Goal: Task Accomplishment & Management: Manage account settings

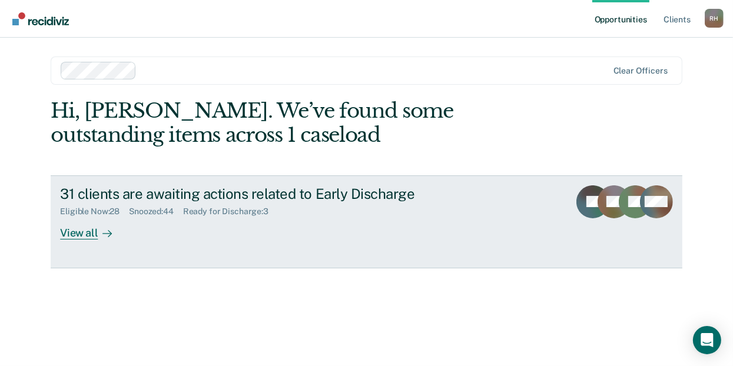
click at [72, 236] on div "View all" at bounding box center [93, 228] width 66 height 23
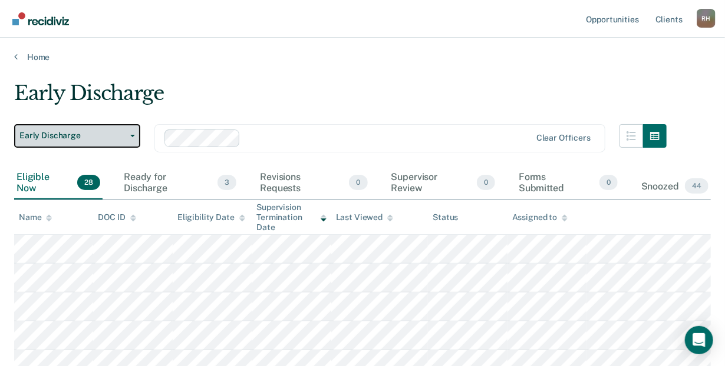
click at [133, 135] on icon "button" at bounding box center [132, 136] width 5 height 2
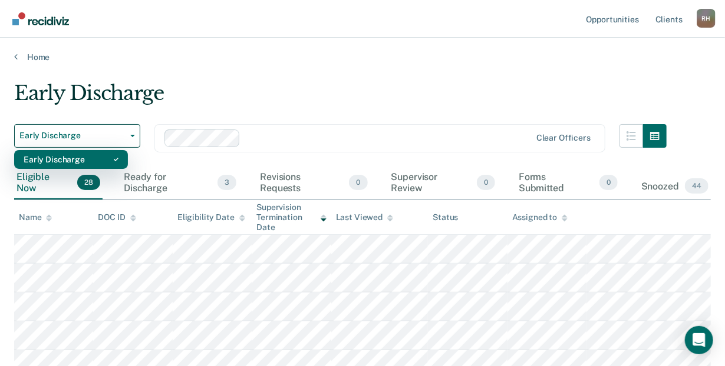
click at [117, 163] on div "Early Discharge" at bounding box center [71, 159] width 95 height 19
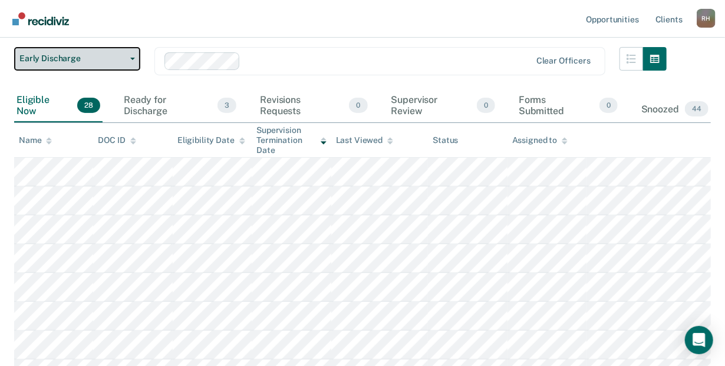
scroll to position [57, 0]
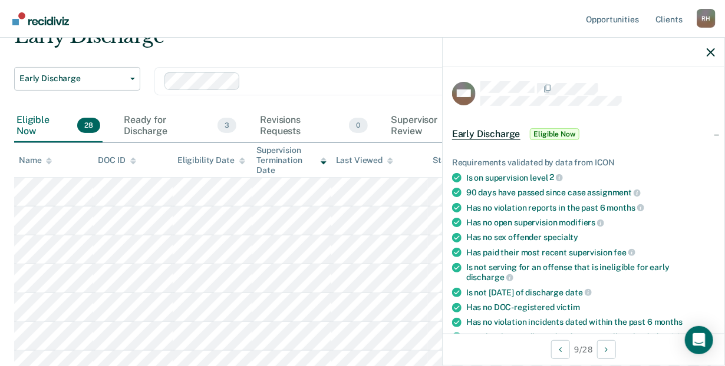
click at [319, 52] on div "Early Discharge" at bounding box center [340, 41] width 652 height 34
click at [712, 50] on icon "button" at bounding box center [710, 52] width 8 height 8
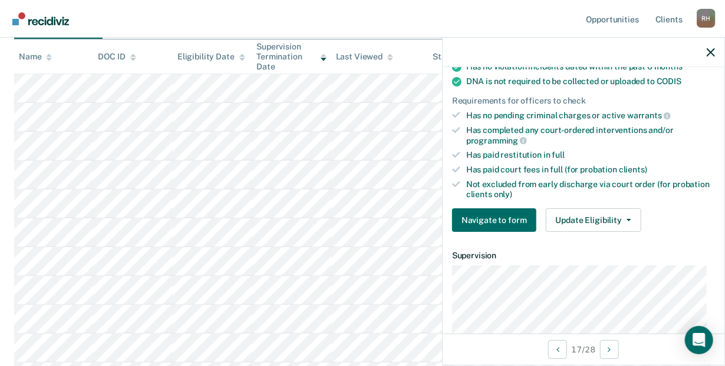
scroll to position [268, 0]
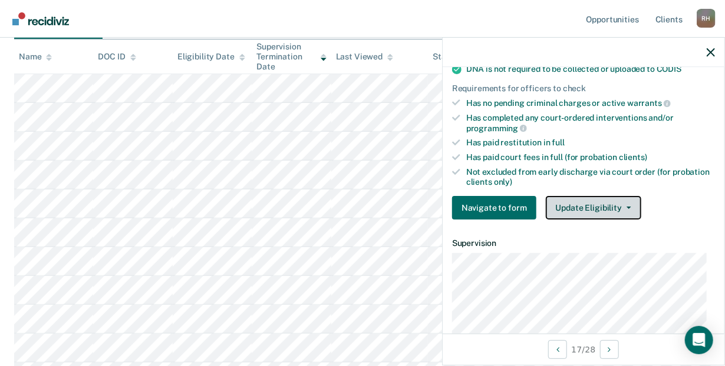
click at [587, 210] on button "Update Eligibility" at bounding box center [593, 208] width 95 height 24
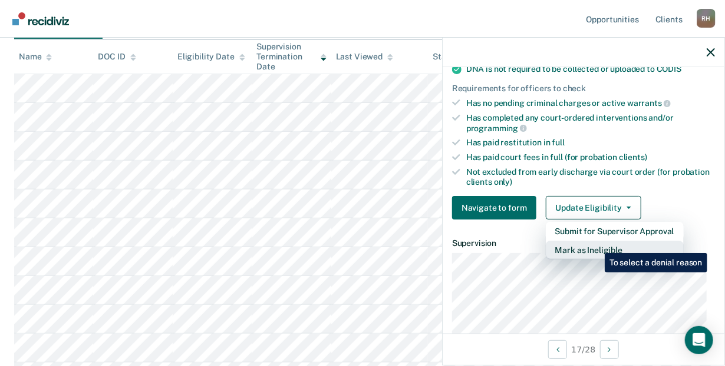
click at [596, 244] on button "Mark as Ineligible" at bounding box center [615, 250] width 138 height 19
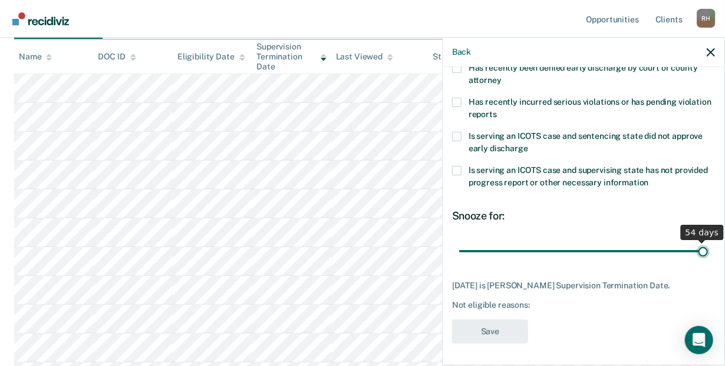
drag, startPoint x: 591, startPoint y: 248, endPoint x: 721, endPoint y: 224, distance: 132.3
type input "54"
click at [708, 242] on input "range" at bounding box center [583, 252] width 249 height 21
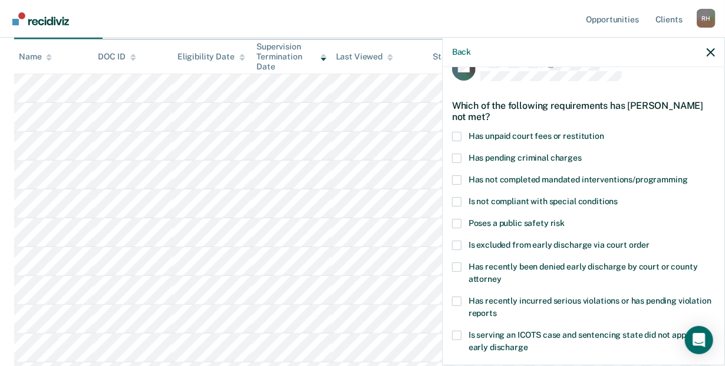
scroll to position [35, 0]
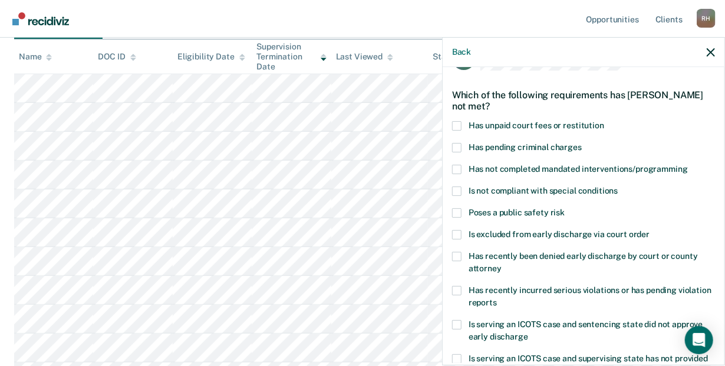
click at [456, 166] on span at bounding box center [456, 169] width 9 height 9
click at [688, 165] on input "Has not completed mandated interventions/programming" at bounding box center [688, 165] width 0 height 0
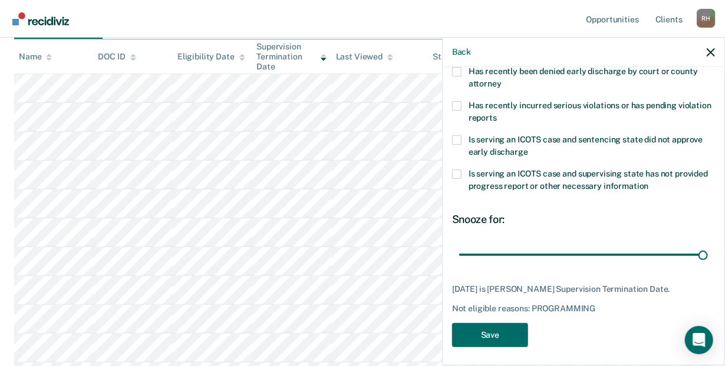
scroll to position [224, 0]
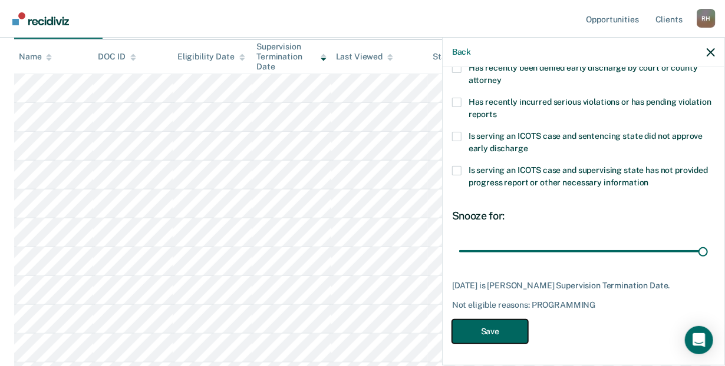
click at [501, 334] on button "Save" at bounding box center [490, 332] width 76 height 24
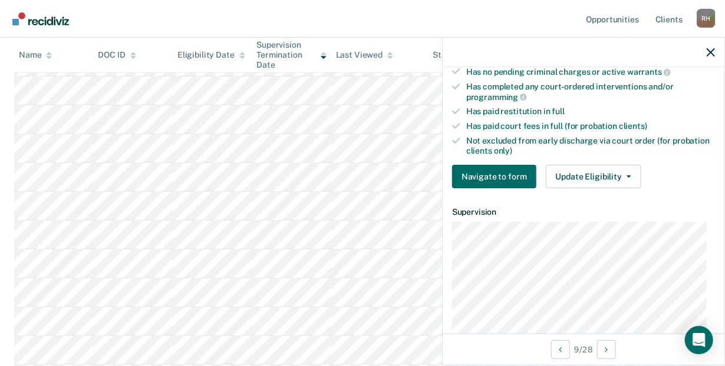
scroll to position [279, 0]
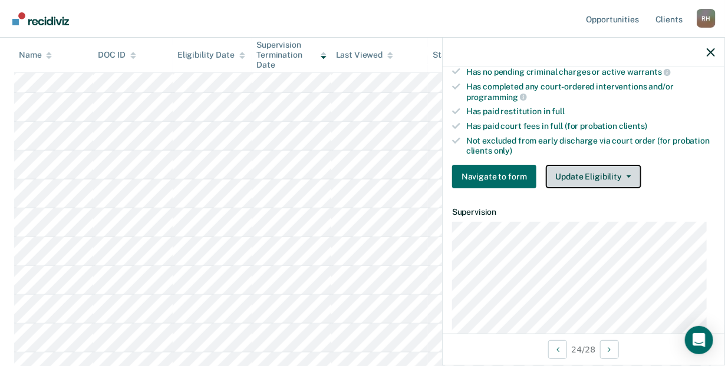
click at [577, 175] on button "Update Eligibility" at bounding box center [593, 177] width 95 height 24
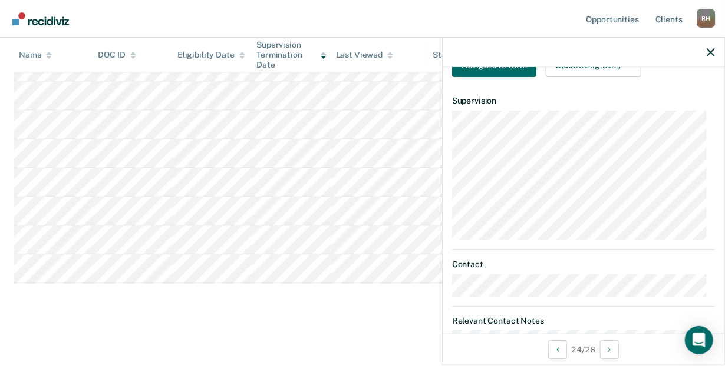
scroll to position [447, 0]
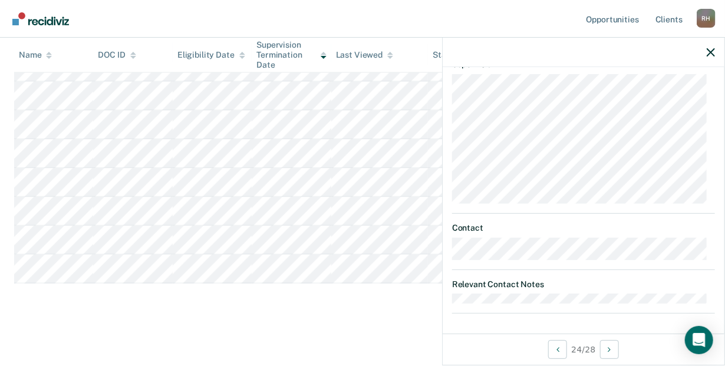
click at [449, 294] on div "AT Early Discharge Eligible Now Requirements validated by data from ICON Is on …" at bounding box center [583, 200] width 282 height 267
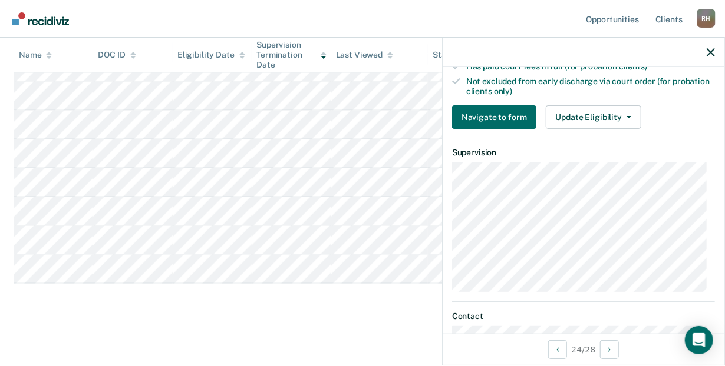
scroll to position [366, 0]
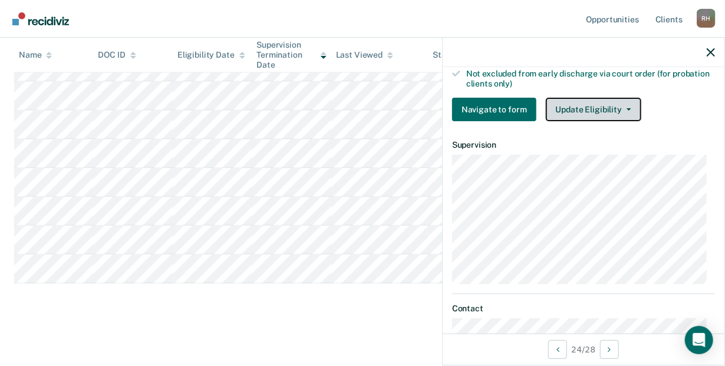
click at [626, 108] on icon "button" at bounding box center [628, 109] width 5 height 2
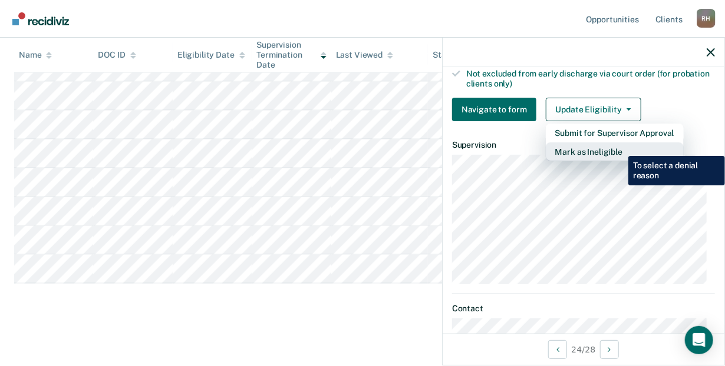
click at [619, 147] on button "Mark as Ineligible" at bounding box center [615, 152] width 138 height 19
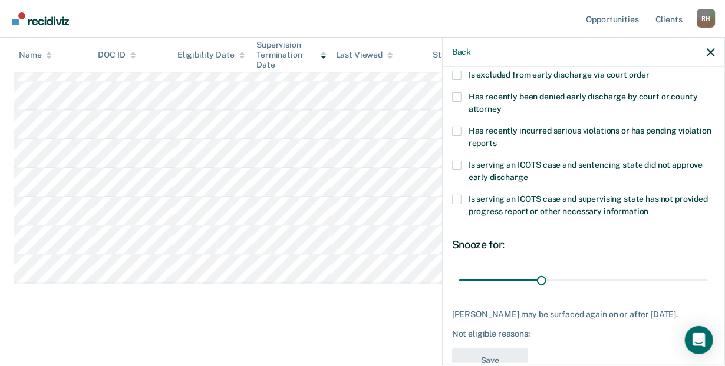
scroll to position [224, 0]
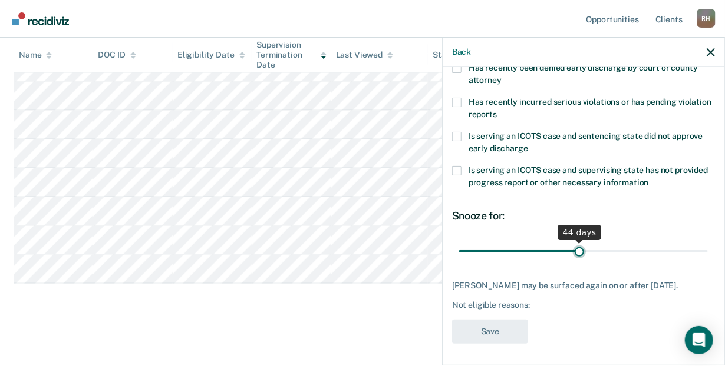
drag, startPoint x: 540, startPoint y: 252, endPoint x: 574, endPoint y: 257, distance: 34.0
type input "44"
click at [574, 257] on input "range" at bounding box center [583, 252] width 249 height 21
click at [483, 308] on div "Not eligible reasons:" at bounding box center [583, 305] width 263 height 10
click at [501, 302] on div "Not eligible reasons:" at bounding box center [583, 305] width 263 height 10
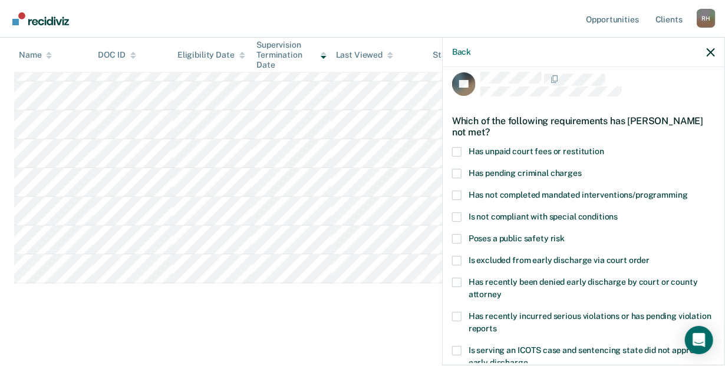
scroll to position [0, 0]
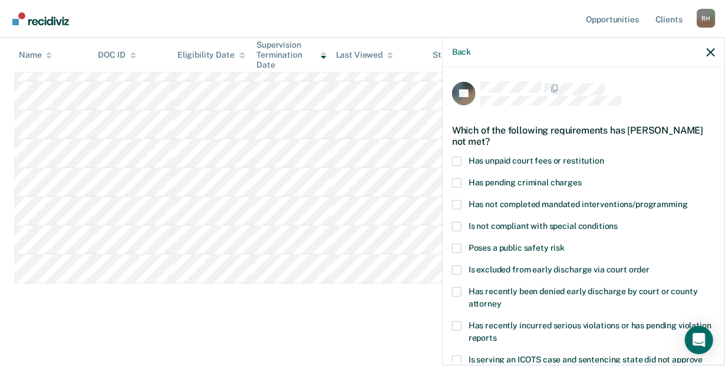
click at [305, 15] on nav "Opportunities Client s [PERSON_NAME] [PERSON_NAME] Profile How it works Log Out" at bounding box center [362, 19] width 725 height 38
click at [712, 48] on button "button" at bounding box center [710, 52] width 8 height 10
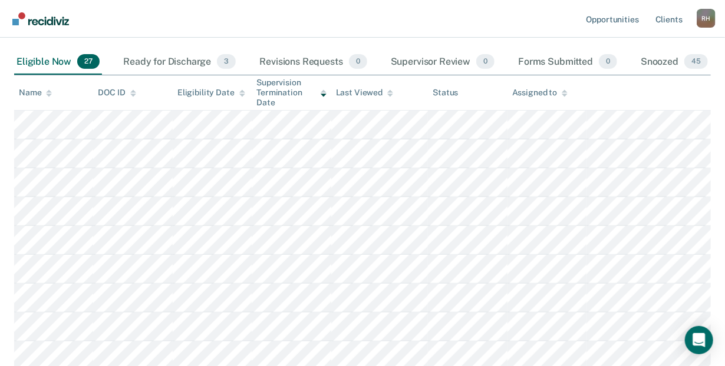
scroll to position [154, 0]
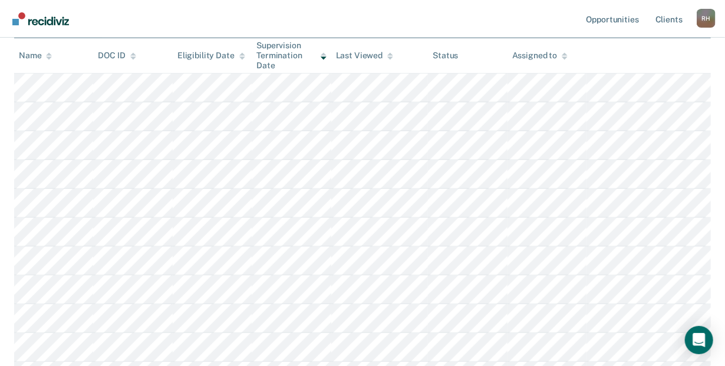
click at [48, 55] on icon at bounding box center [49, 56] width 6 height 8
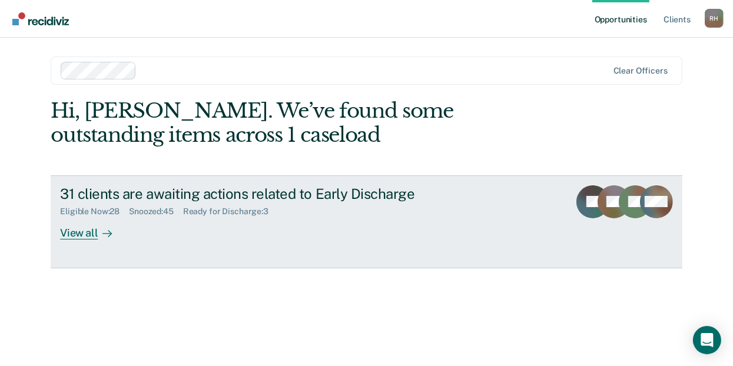
click at [85, 228] on div "View all" at bounding box center [93, 228] width 66 height 23
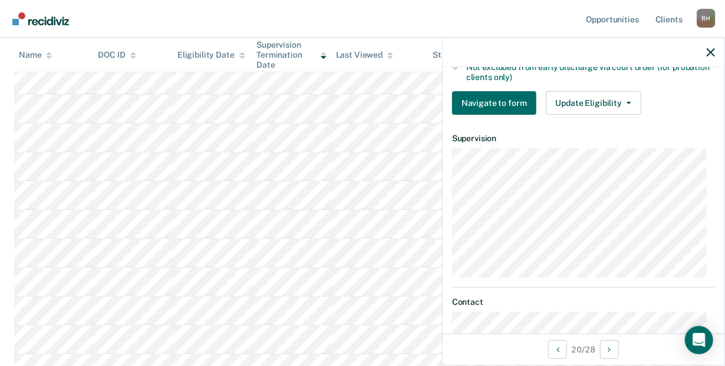
scroll to position [355, 0]
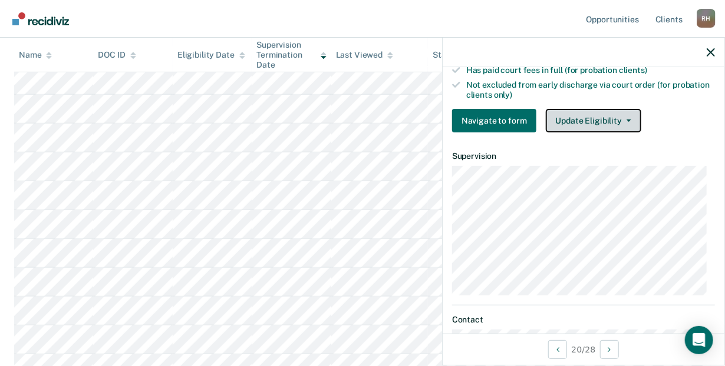
click at [586, 118] on button "Update Eligibility" at bounding box center [593, 121] width 95 height 24
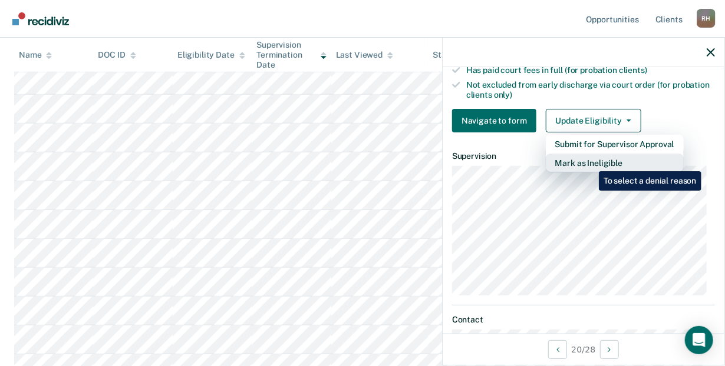
click at [590, 163] on button "Mark as Ineligible" at bounding box center [615, 163] width 138 height 19
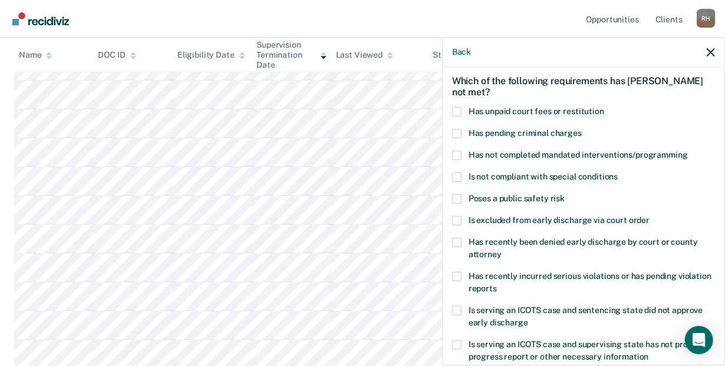
scroll to position [57, 0]
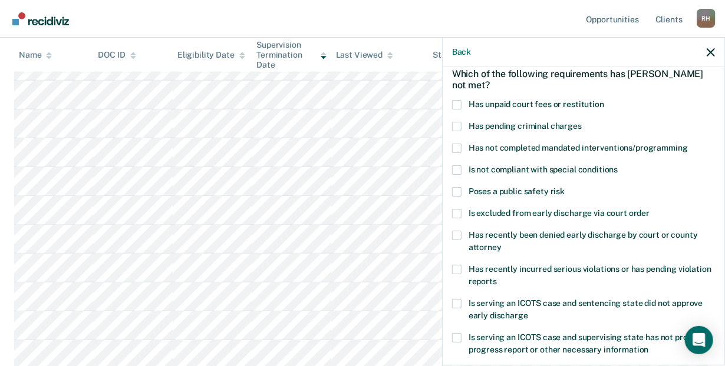
click at [453, 144] on span at bounding box center [456, 148] width 9 height 9
click at [688, 144] on input "Has not completed mandated interventions/programming" at bounding box center [688, 144] width 0 height 0
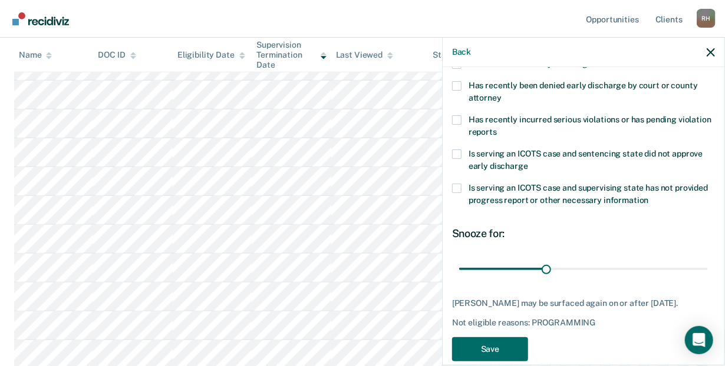
scroll to position [224, 0]
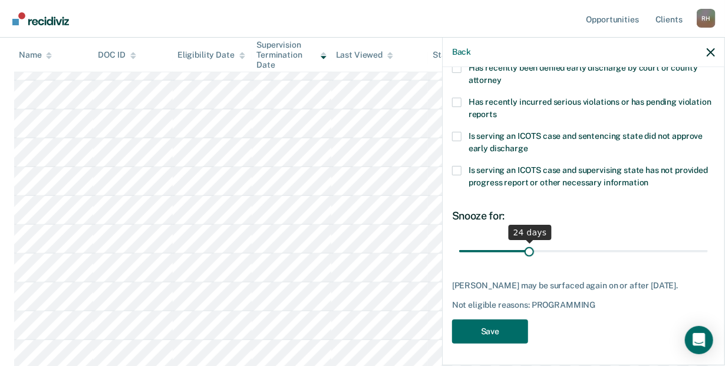
drag, startPoint x: 543, startPoint y: 250, endPoint x: 527, endPoint y: 257, distance: 17.2
type input "24"
click at [527, 257] on input "range" at bounding box center [583, 252] width 249 height 21
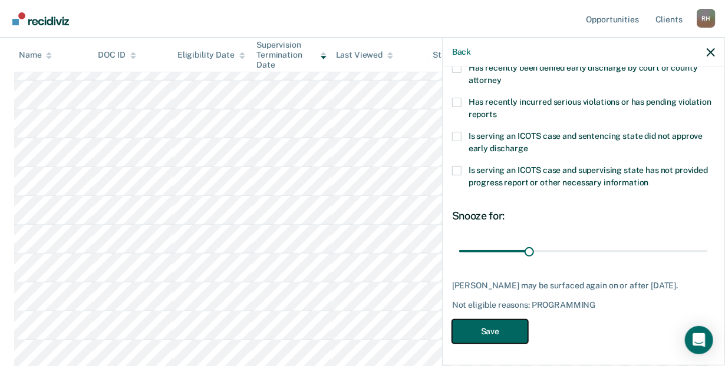
click at [506, 336] on button "Save" at bounding box center [490, 332] width 76 height 24
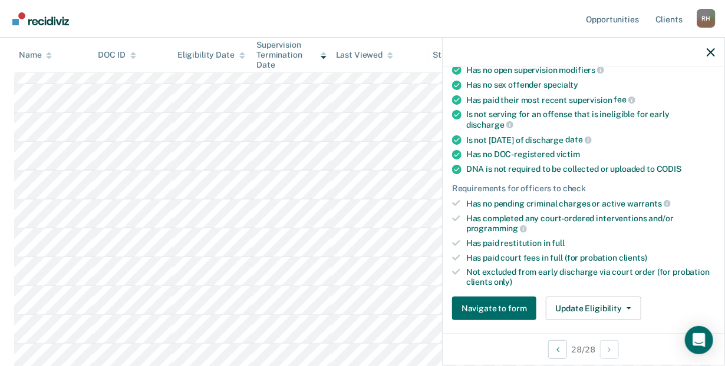
scroll to position [201, 0]
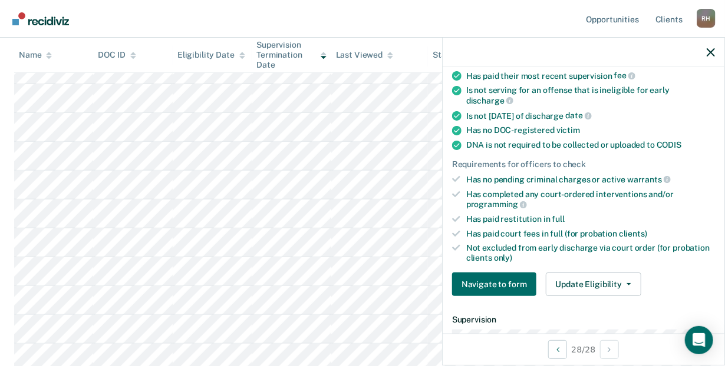
click at [48, 50] on div at bounding box center [49, 55] width 6 height 10
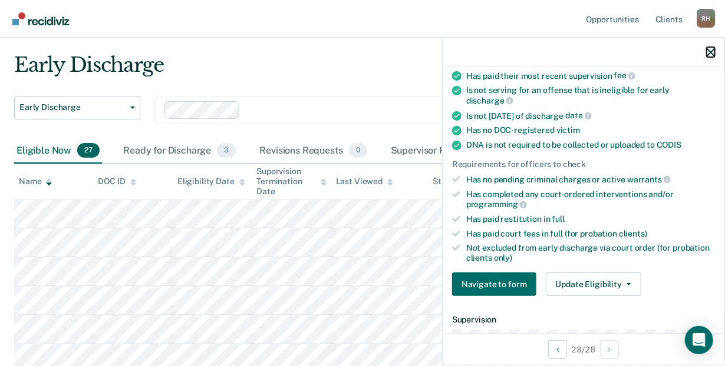
click at [707, 55] on icon "button" at bounding box center [710, 52] width 8 height 8
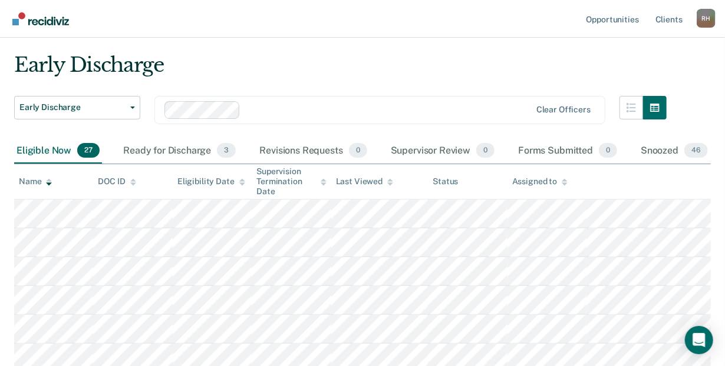
click at [48, 181] on icon at bounding box center [49, 183] width 6 height 8
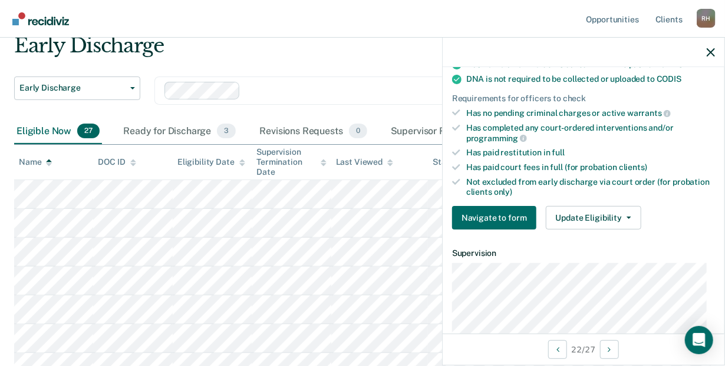
scroll to position [259, 0]
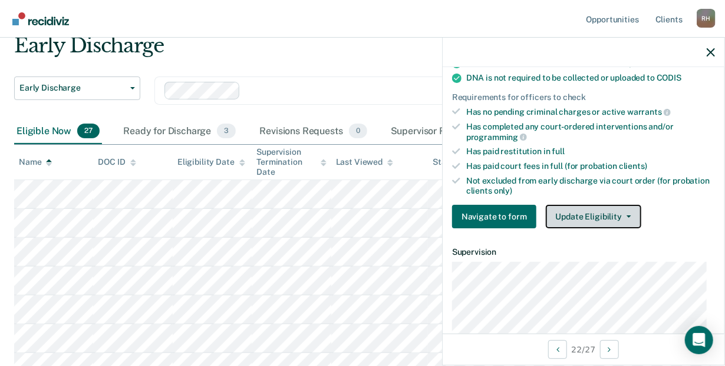
click at [626, 211] on button "Update Eligibility" at bounding box center [593, 217] width 95 height 24
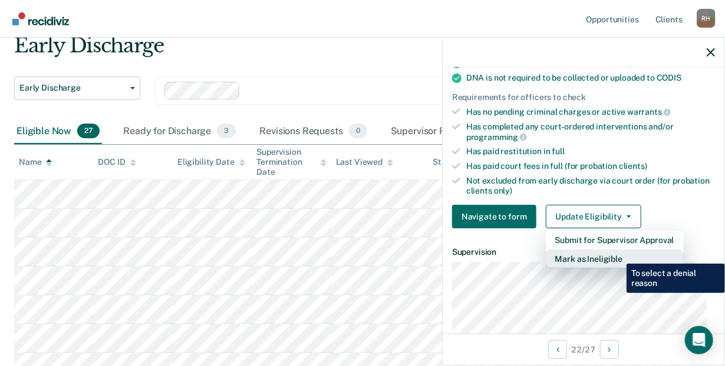
click at [617, 255] on button "Mark as Ineligible" at bounding box center [615, 259] width 138 height 19
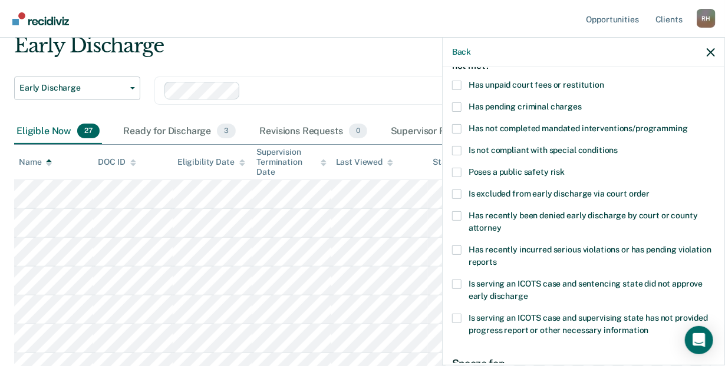
scroll to position [72, 0]
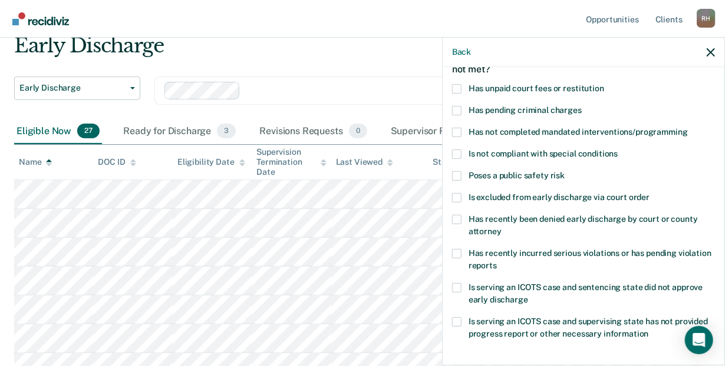
click at [455, 130] on span at bounding box center [456, 132] width 9 height 9
click at [688, 128] on input "Has not completed mandated interventions/programming" at bounding box center [688, 128] width 0 height 0
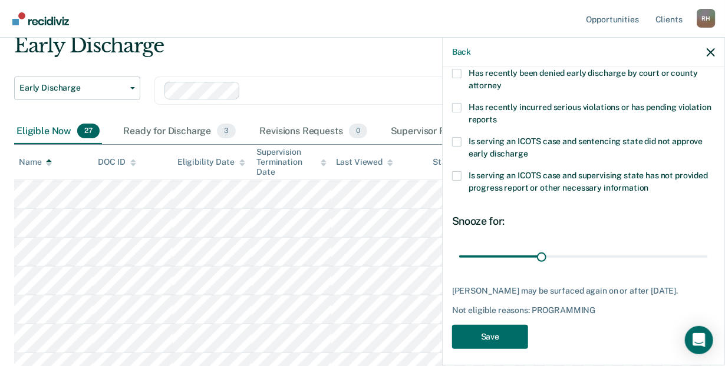
scroll to position [224, 0]
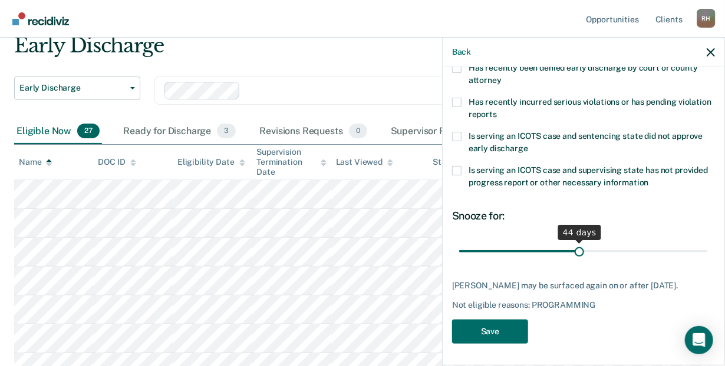
drag, startPoint x: 538, startPoint y: 250, endPoint x: 576, endPoint y: 249, distance: 37.2
type input "44"
click at [576, 249] on input "range" at bounding box center [583, 252] width 249 height 21
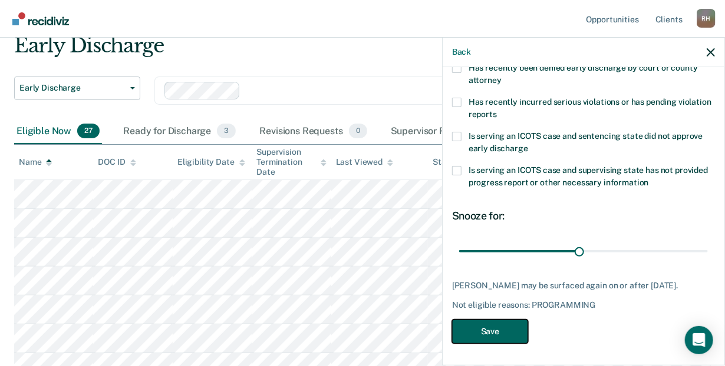
click at [503, 331] on button "Save" at bounding box center [490, 332] width 76 height 24
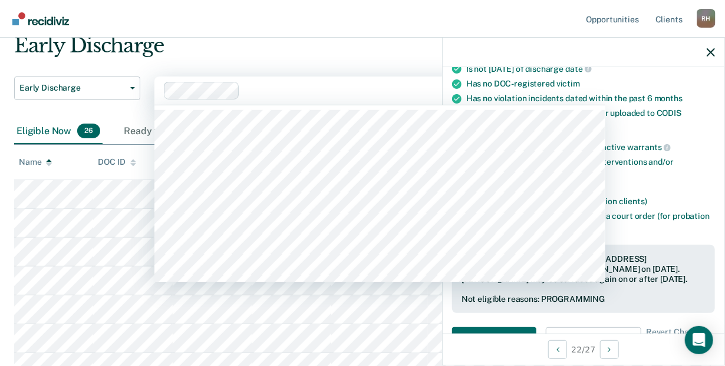
click at [326, 88] on div at bounding box center [387, 91] width 286 height 14
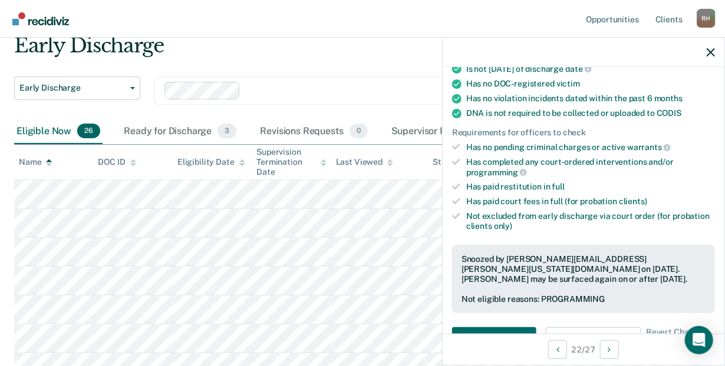
click at [334, 44] on div "Early Discharge" at bounding box center [340, 51] width 652 height 34
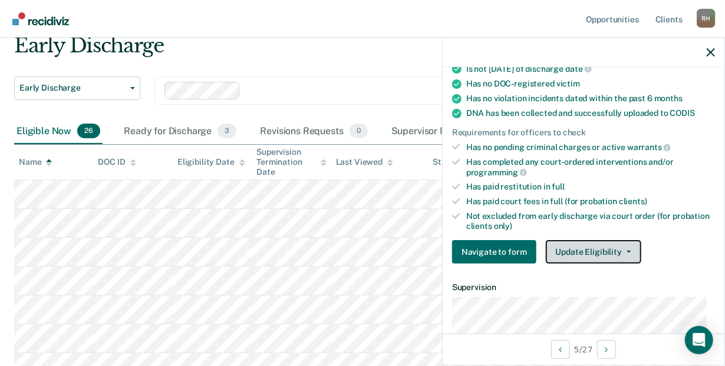
click at [594, 249] on button "Update Eligibility" at bounding box center [593, 252] width 95 height 24
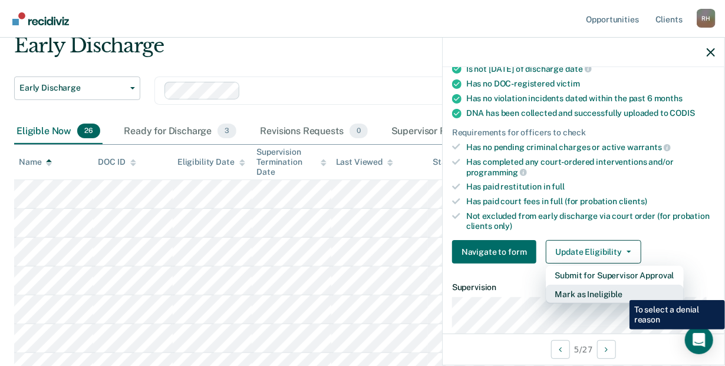
click at [620, 292] on button "Mark as Ineligible" at bounding box center [615, 294] width 138 height 19
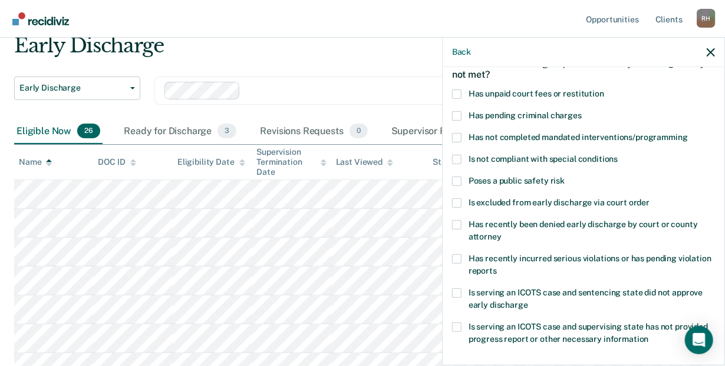
scroll to position [52, 0]
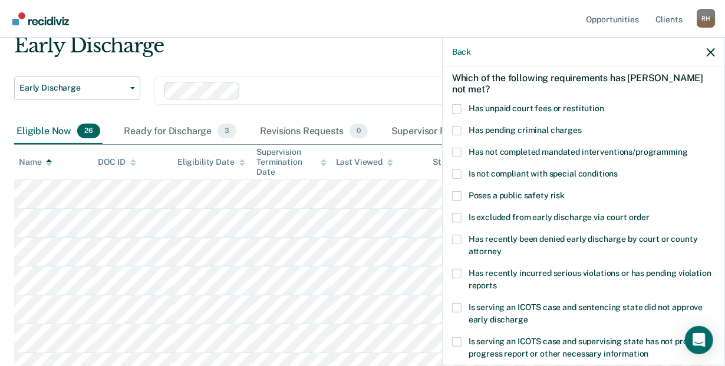
click at [457, 148] on span at bounding box center [456, 152] width 9 height 9
click at [688, 148] on input "Has not completed mandated interventions/programming" at bounding box center [688, 148] width 0 height 0
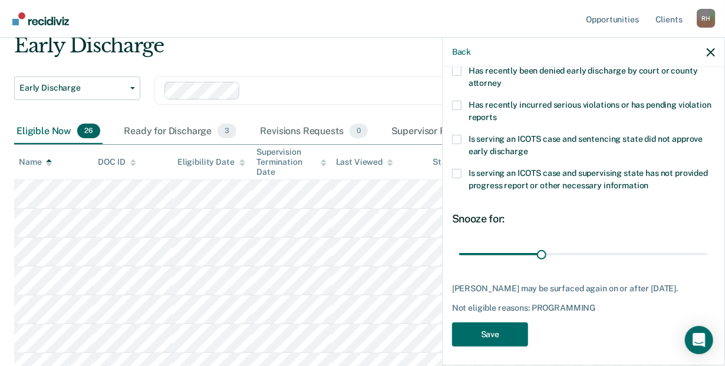
scroll to position [224, 0]
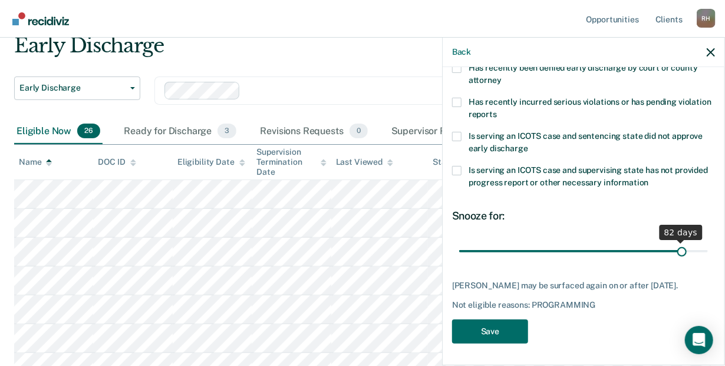
drag, startPoint x: 540, startPoint y: 252, endPoint x: 673, endPoint y: 253, distance: 133.2
click at [673, 253] on input "range" at bounding box center [583, 252] width 249 height 21
drag, startPoint x: 675, startPoint y: 251, endPoint x: 702, endPoint y: 250, distance: 27.7
type input "90"
click at [702, 250] on input "range" at bounding box center [583, 252] width 249 height 21
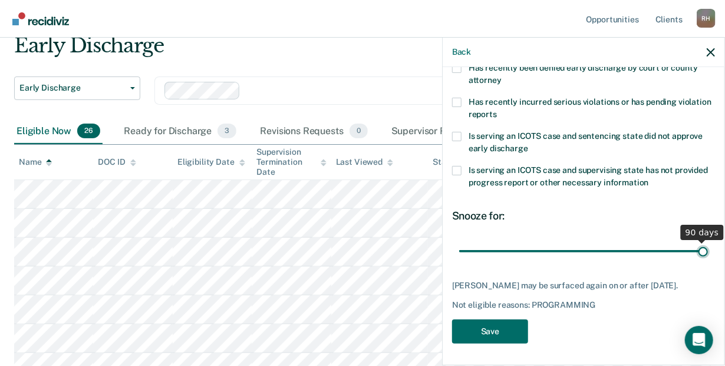
click at [699, 251] on input "range" at bounding box center [583, 252] width 249 height 21
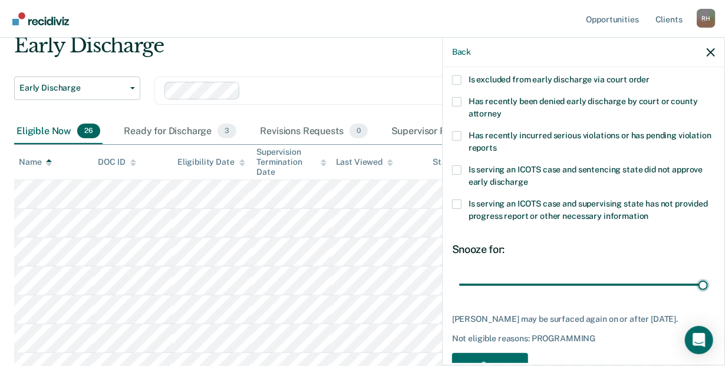
scroll to position [234, 0]
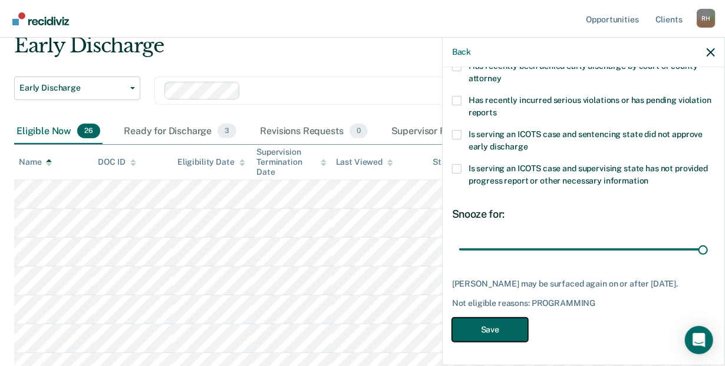
click at [508, 327] on button "Save" at bounding box center [490, 330] width 76 height 24
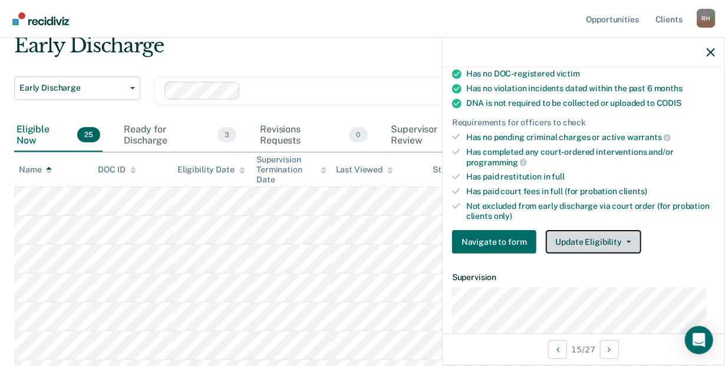
click at [603, 236] on button "Update Eligibility" at bounding box center [593, 242] width 95 height 24
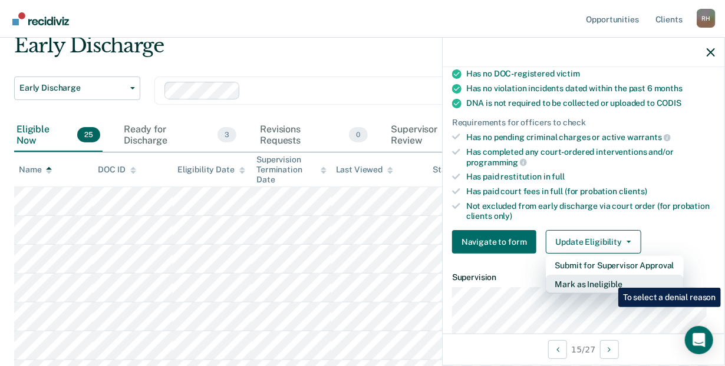
click at [609, 279] on button "Mark as Ineligible" at bounding box center [615, 284] width 138 height 19
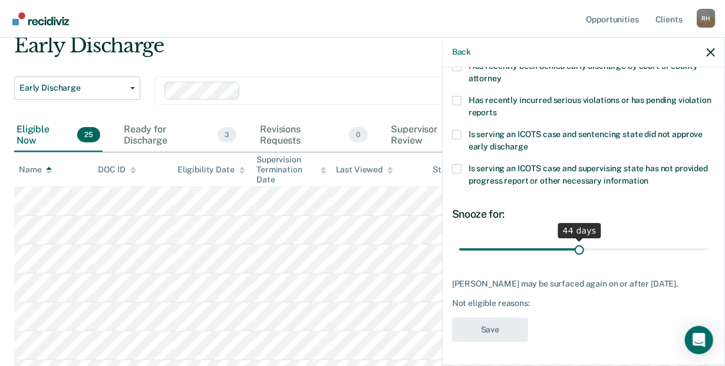
drag, startPoint x: 540, startPoint y: 243, endPoint x: 576, endPoint y: 240, distance: 36.1
type input "44"
click at [576, 240] on input "range" at bounding box center [583, 250] width 249 height 21
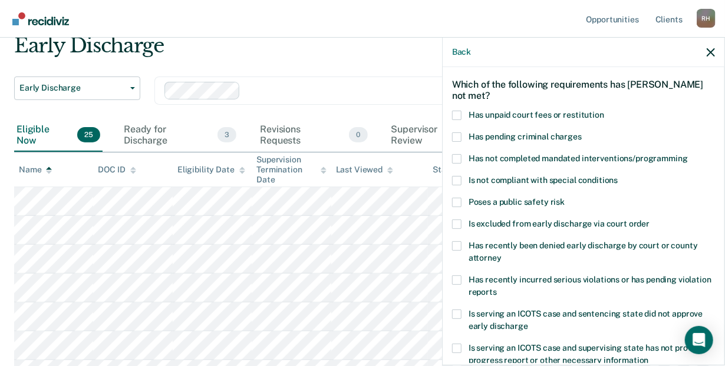
scroll to position [39, 0]
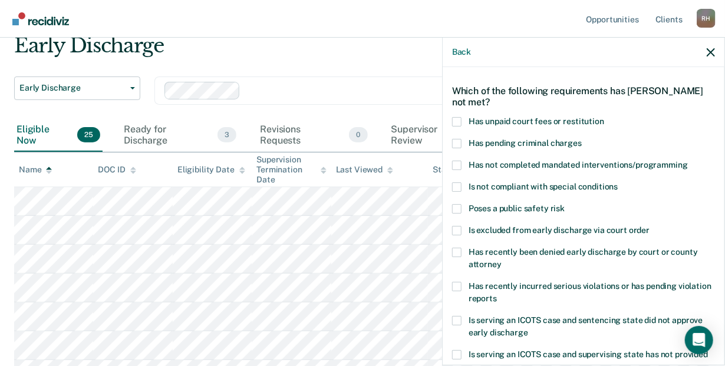
click at [454, 163] on span at bounding box center [456, 165] width 9 height 9
click at [688, 161] on input "Has not completed mandated interventions/programming" at bounding box center [688, 161] width 0 height 0
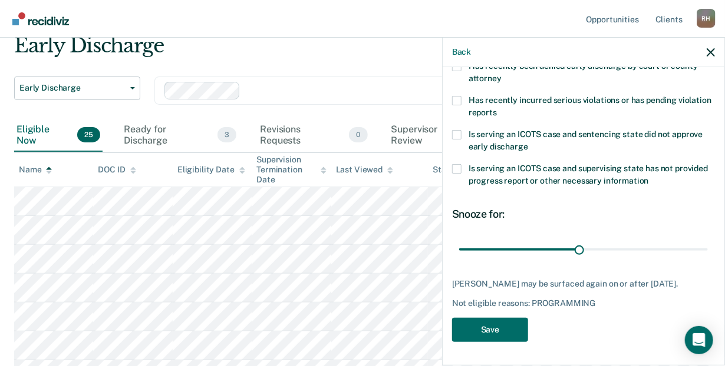
scroll to position [234, 0]
click at [503, 329] on button "Save" at bounding box center [490, 330] width 76 height 24
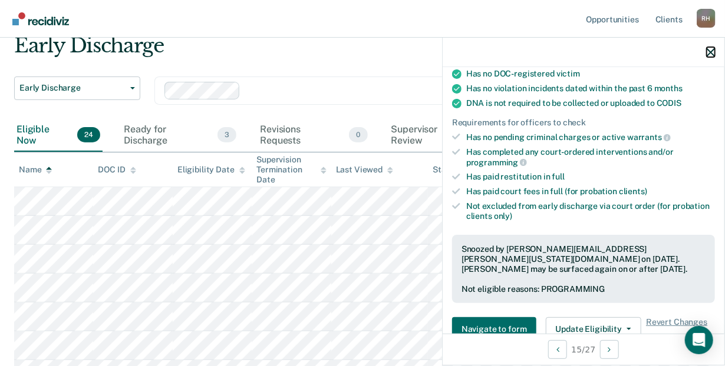
click at [710, 51] on icon "button" at bounding box center [710, 52] width 8 height 8
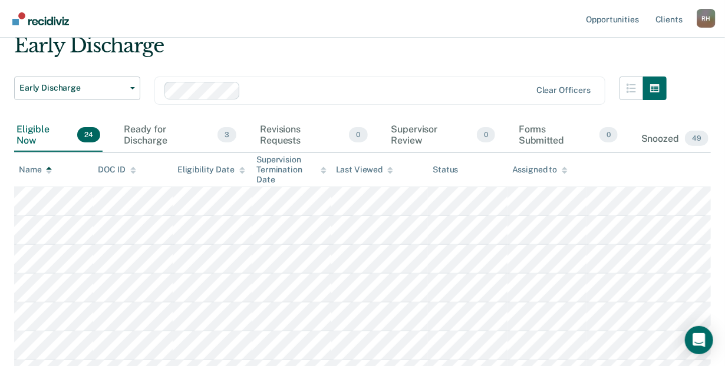
click at [134, 167] on icon at bounding box center [133, 171] width 6 height 8
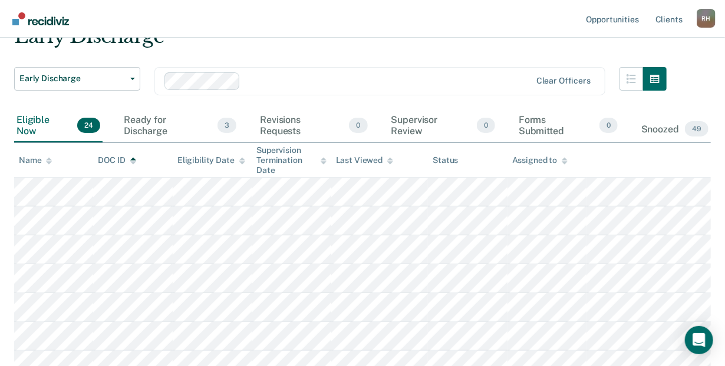
scroll to position [32, 0]
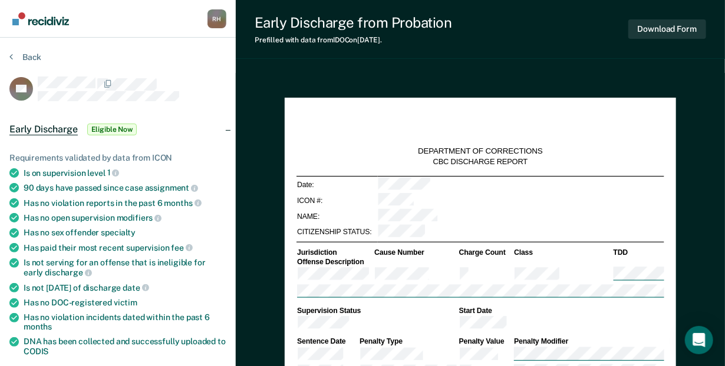
type textarea "x"
click at [173, 243] on span "fee" at bounding box center [181, 247] width 21 height 9
drag, startPoint x: 183, startPoint y: 112, endPoint x: 191, endPoint y: 84, distance: 29.5
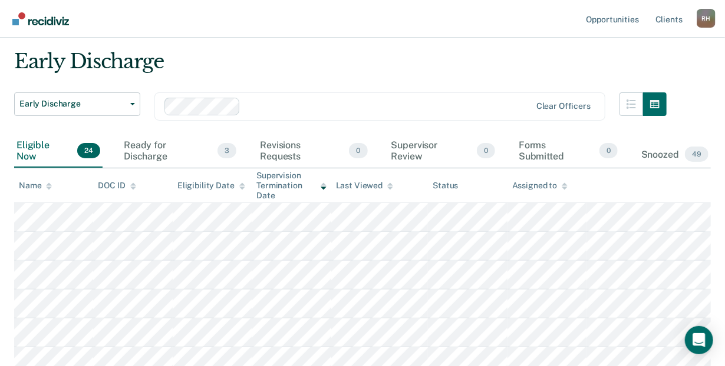
click at [48, 183] on icon at bounding box center [49, 184] width 6 height 3
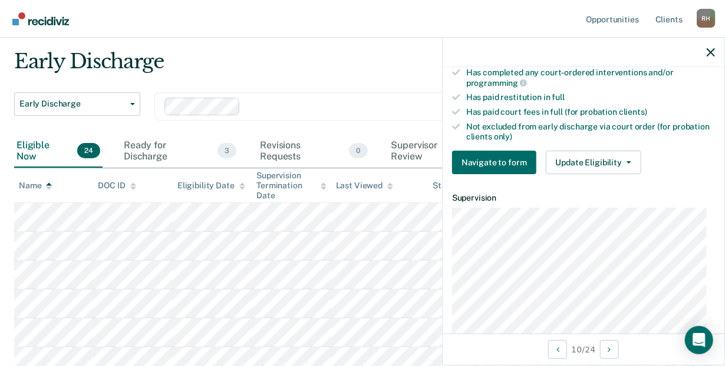
scroll to position [333, 0]
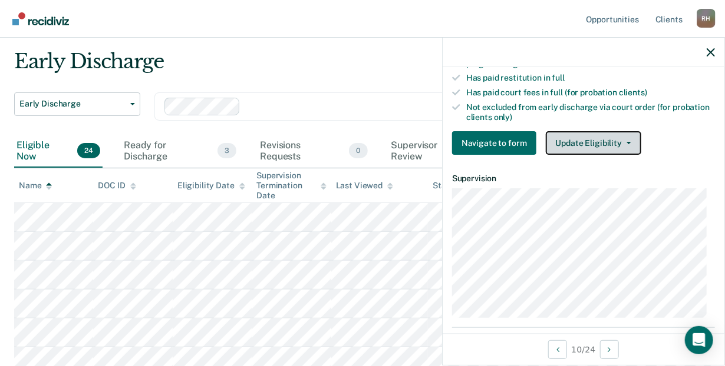
click at [626, 142] on icon "button" at bounding box center [628, 143] width 5 height 2
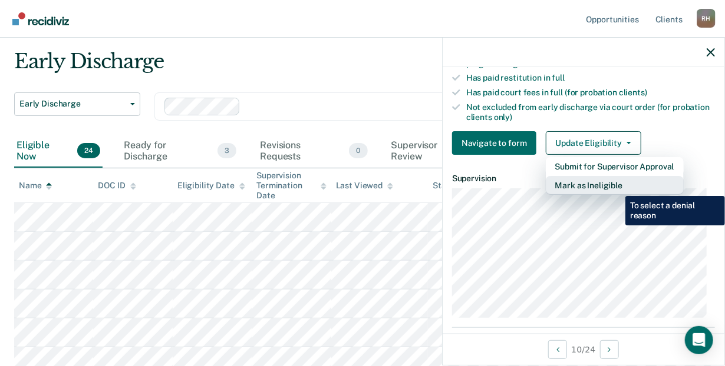
click at [616, 187] on button "Mark as Ineligible" at bounding box center [615, 185] width 138 height 19
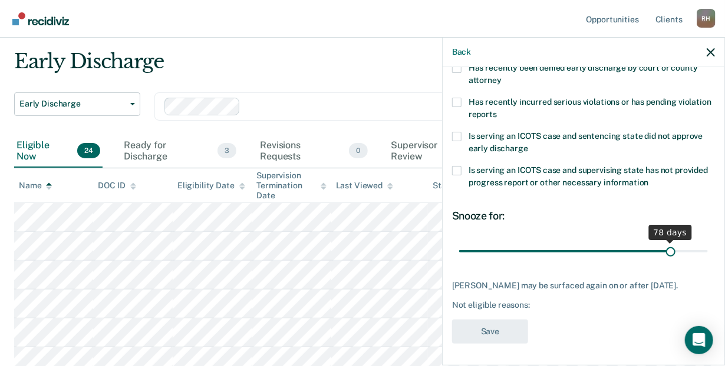
drag, startPoint x: 538, startPoint y: 247, endPoint x: 664, endPoint y: 257, distance: 126.5
type input "78"
click at [664, 257] on input "range" at bounding box center [583, 252] width 249 height 21
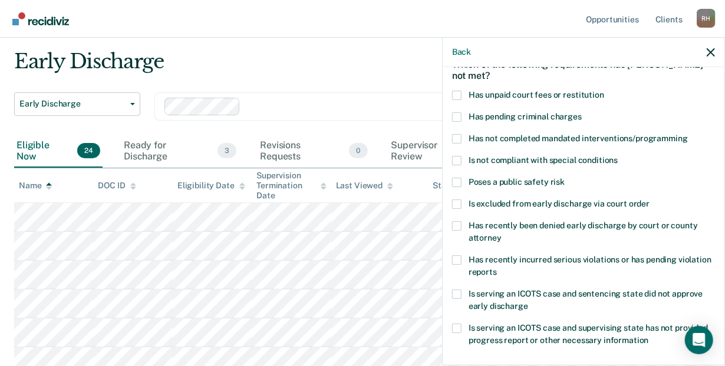
scroll to position [64, 0]
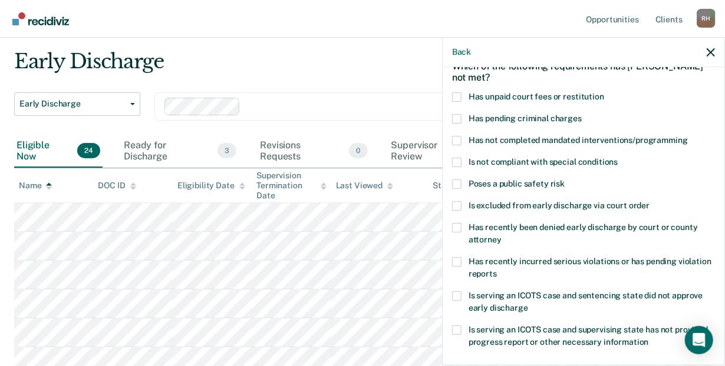
click at [457, 138] on span at bounding box center [456, 140] width 9 height 9
click at [688, 136] on input "Has not completed mandated interventions/programming" at bounding box center [688, 136] width 0 height 0
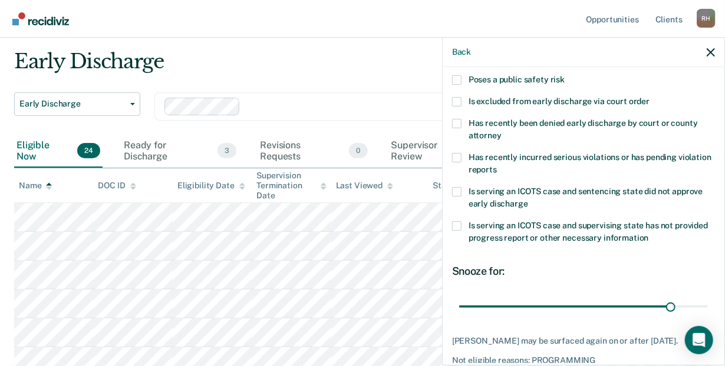
scroll to position [224, 0]
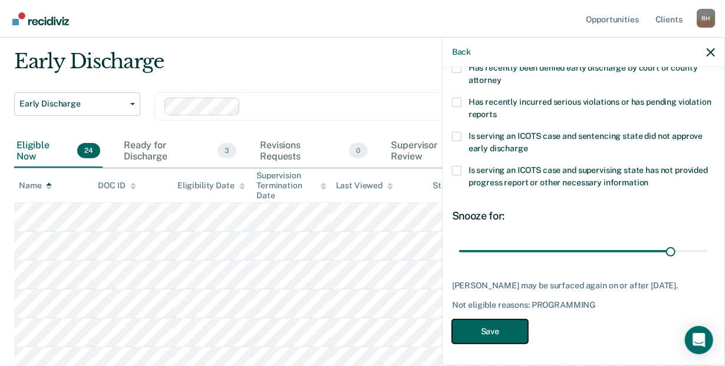
click at [500, 336] on button "Save" at bounding box center [490, 332] width 76 height 24
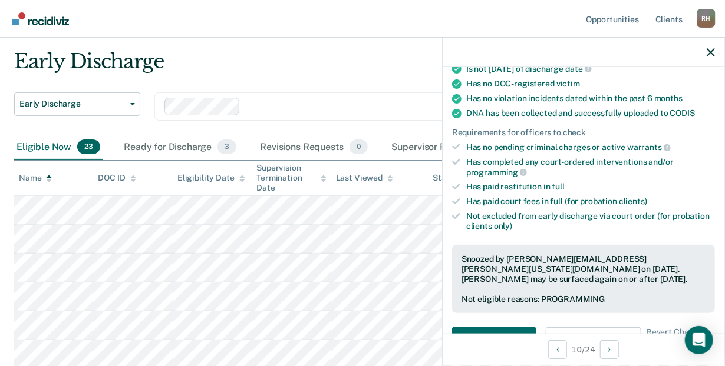
click at [348, 79] on div "Early Discharge" at bounding box center [340, 66] width 652 height 34
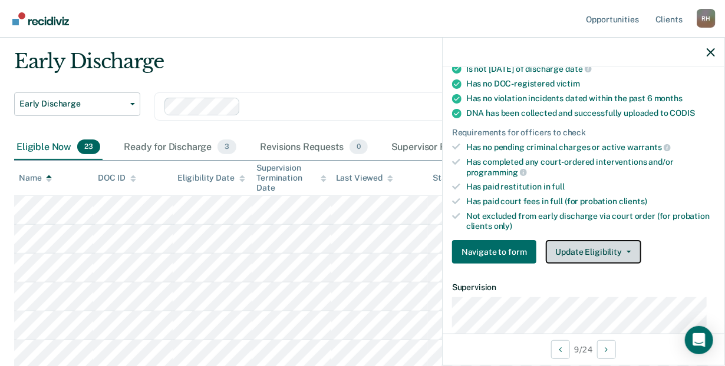
click at [623, 247] on button "Update Eligibility" at bounding box center [593, 252] width 95 height 24
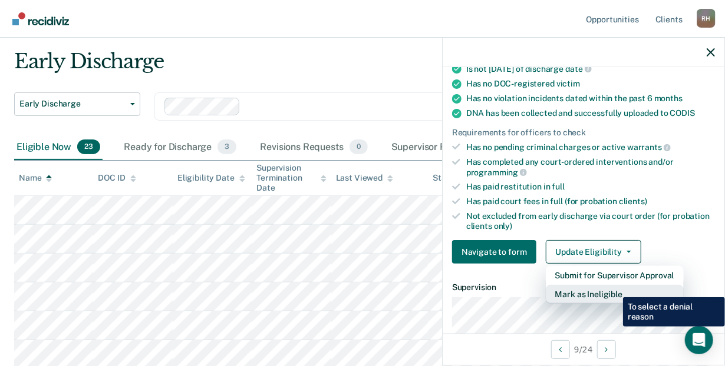
click at [614, 289] on button "Mark as Ineligible" at bounding box center [615, 294] width 138 height 19
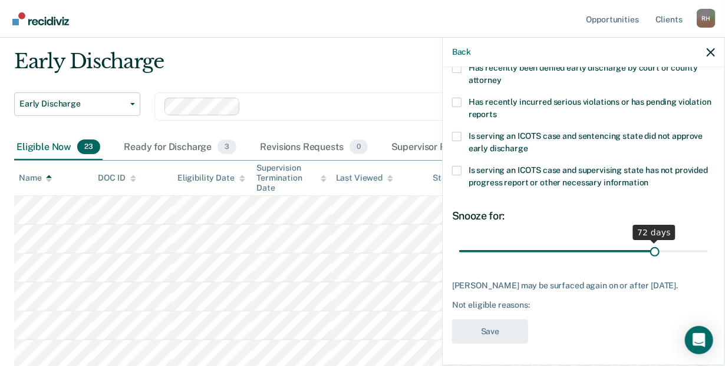
drag, startPoint x: 537, startPoint y: 250, endPoint x: 649, endPoint y: 246, distance: 111.4
click at [649, 246] on input "range" at bounding box center [583, 252] width 249 height 21
drag, startPoint x: 649, startPoint y: 247, endPoint x: 705, endPoint y: 246, distance: 56.0
type input "90"
click at [705, 246] on input "range" at bounding box center [583, 252] width 249 height 21
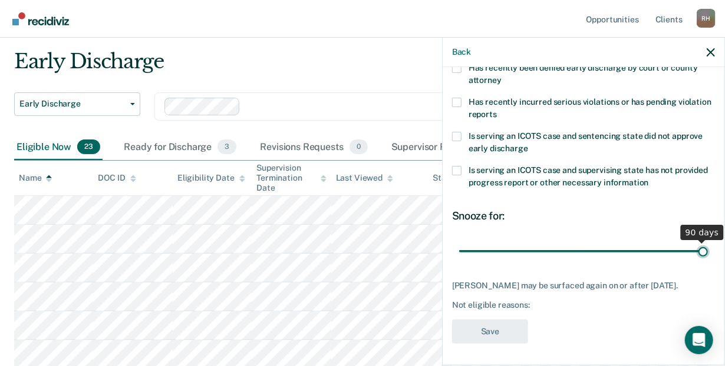
drag, startPoint x: 694, startPoint y: 247, endPoint x: 705, endPoint y: 247, distance: 10.6
click at [705, 247] on input "range" at bounding box center [583, 252] width 249 height 21
click at [527, 310] on div "Not eligible reasons:" at bounding box center [583, 305] width 263 height 10
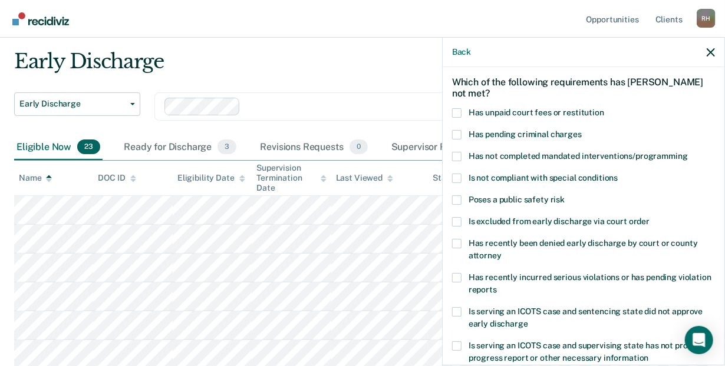
scroll to position [67, 0]
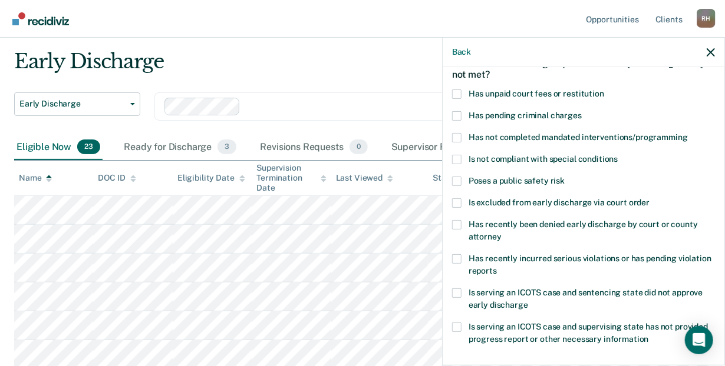
click at [452, 139] on span at bounding box center [456, 137] width 9 height 9
click at [688, 133] on input "Has not completed mandated interventions/programming" at bounding box center [688, 133] width 0 height 0
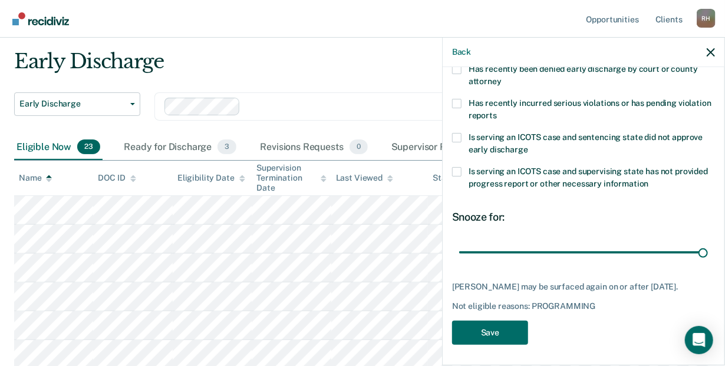
scroll to position [234, 0]
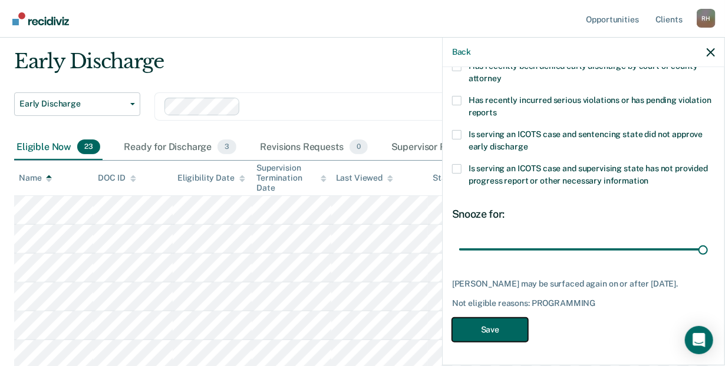
click at [504, 330] on button "Save" at bounding box center [490, 330] width 76 height 24
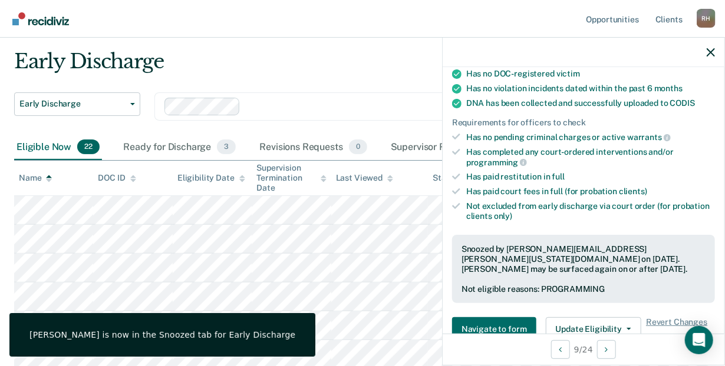
click at [384, 75] on div "Early Discharge" at bounding box center [340, 66] width 652 height 34
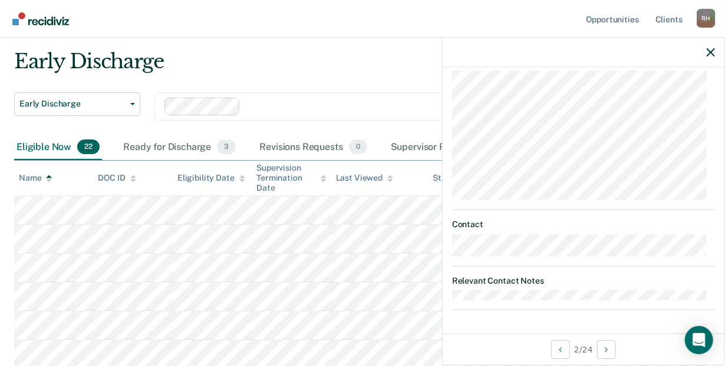
scroll to position [441, 0]
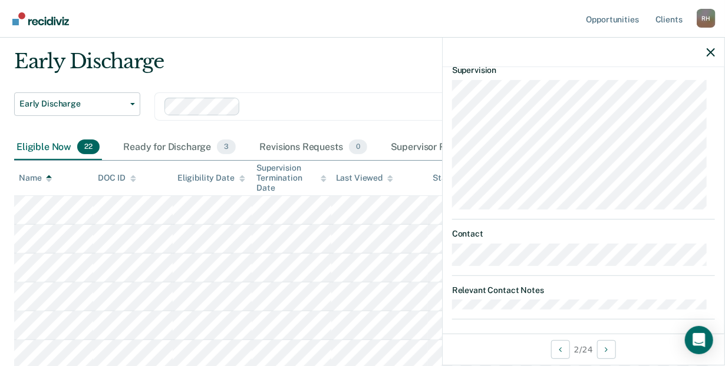
click at [716, 55] on div at bounding box center [583, 52] width 282 height 29
click at [708, 50] on icon "button" at bounding box center [710, 52] width 8 height 8
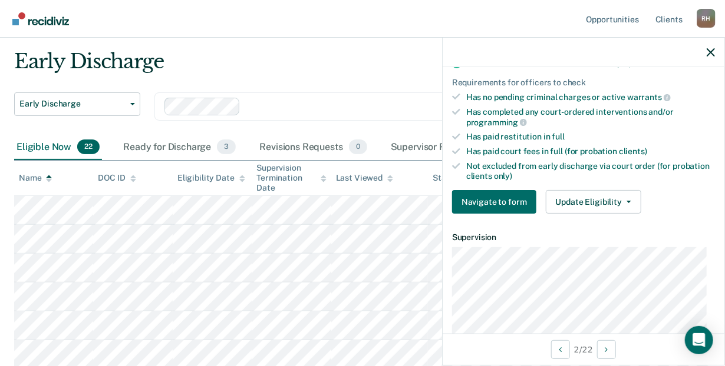
scroll to position [309, 0]
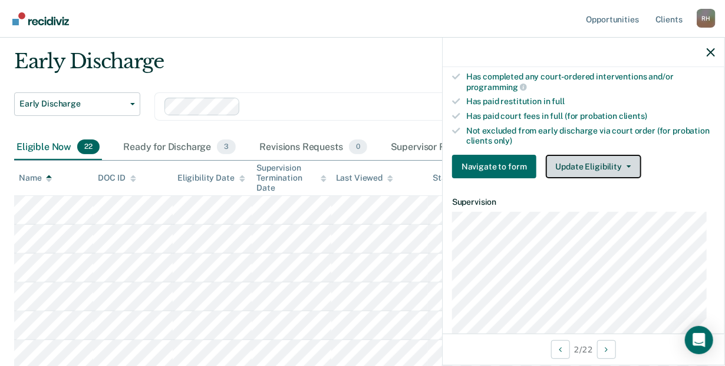
click at [626, 164] on button "Update Eligibility" at bounding box center [593, 167] width 95 height 24
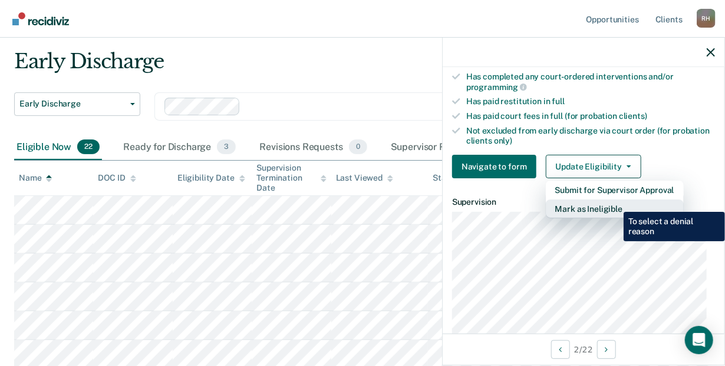
click at [614, 203] on button "Mark as Ineligible" at bounding box center [615, 209] width 138 height 19
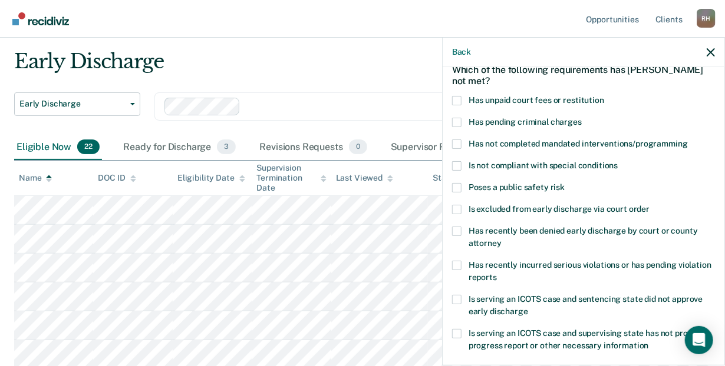
scroll to position [63, 0]
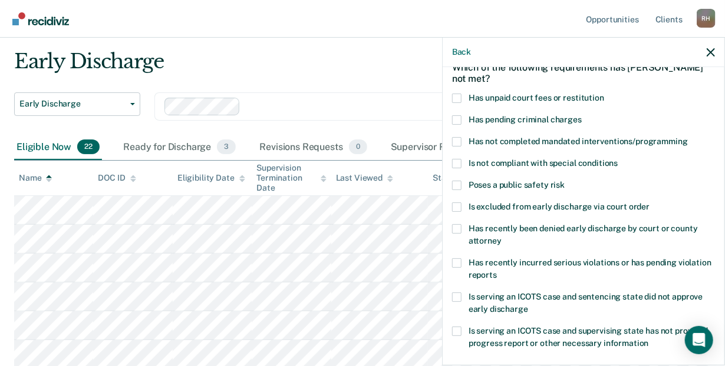
click at [454, 142] on span at bounding box center [456, 141] width 9 height 9
click at [688, 137] on input "Has not completed mandated interventions/programming" at bounding box center [688, 137] width 0 height 0
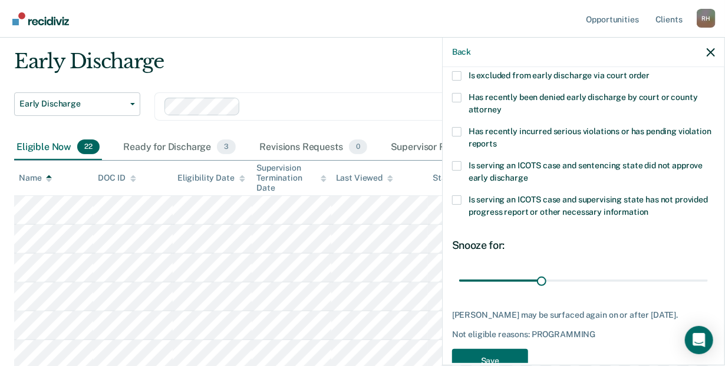
scroll to position [224, 0]
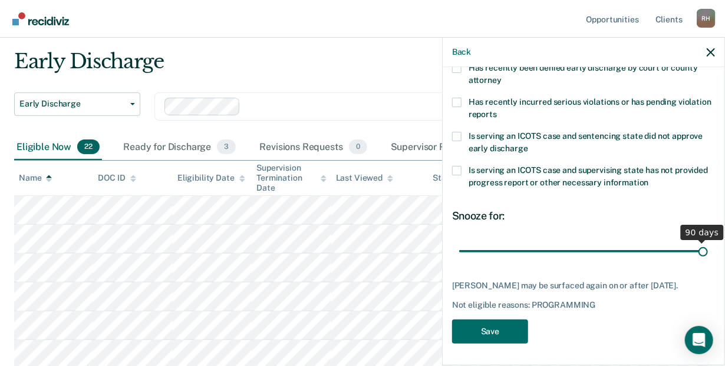
drag, startPoint x: 540, startPoint y: 246, endPoint x: 707, endPoint y: 236, distance: 167.6
type input "90"
click at [707, 242] on input "range" at bounding box center [583, 252] width 249 height 21
click at [698, 252] on input "range" at bounding box center [583, 252] width 249 height 21
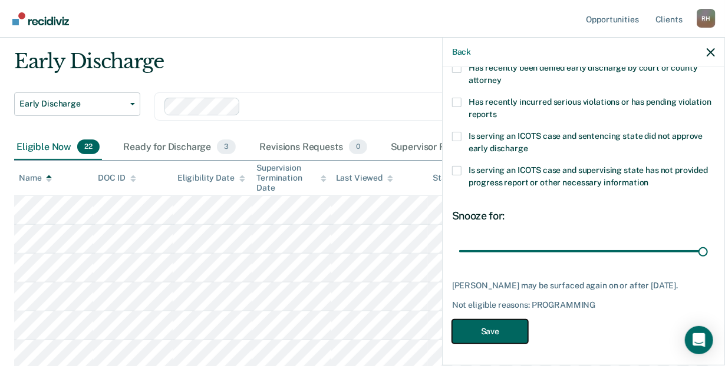
click at [492, 332] on button "Save" at bounding box center [490, 332] width 76 height 24
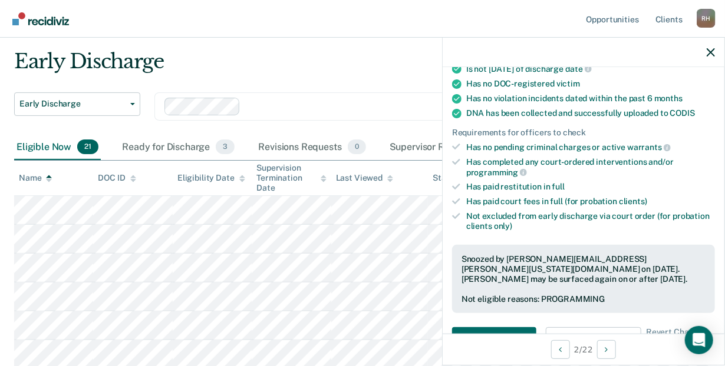
click at [279, 98] on div at bounding box center [347, 107] width 367 height 18
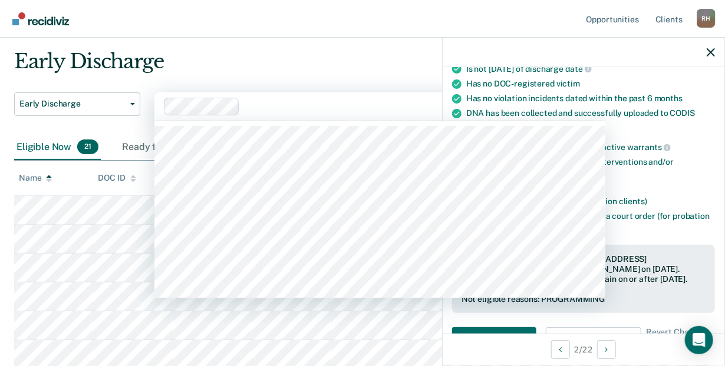
click at [315, 69] on div "Early Discharge" at bounding box center [340, 66] width 652 height 34
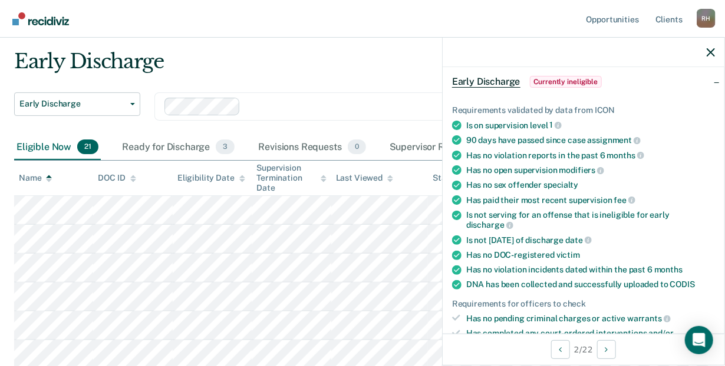
scroll to position [50, 0]
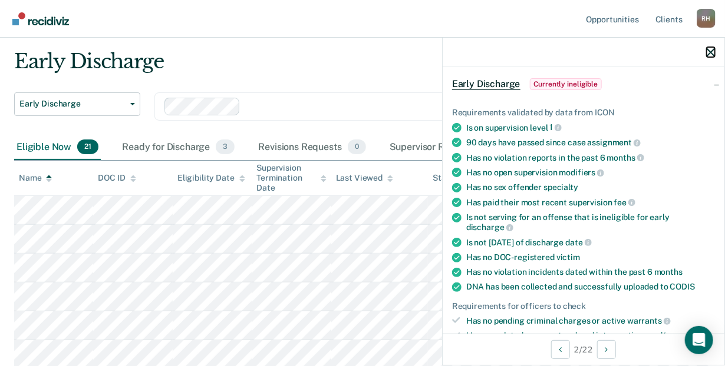
click at [711, 51] on icon "button" at bounding box center [710, 52] width 8 height 8
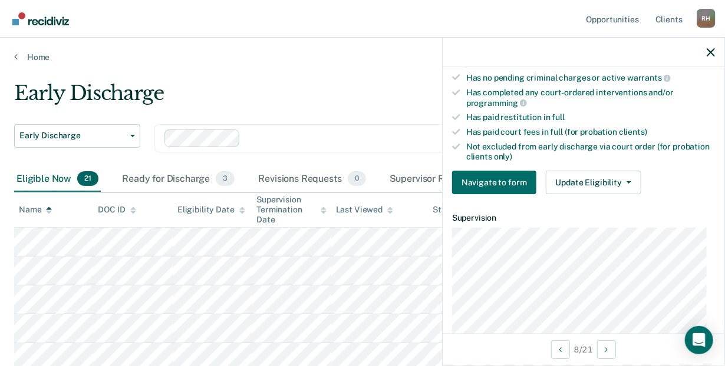
scroll to position [343, 0]
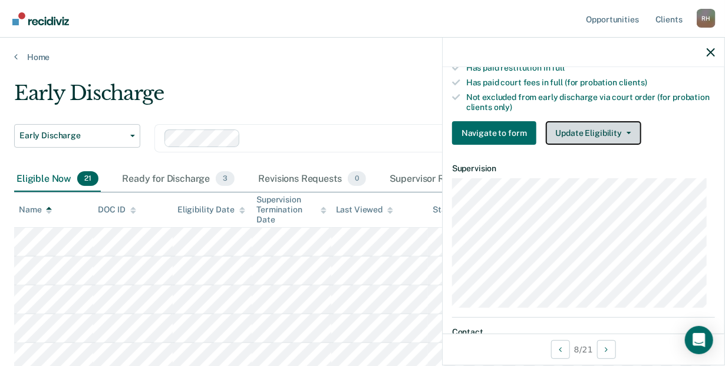
click at [626, 132] on icon "button" at bounding box center [628, 133] width 5 height 2
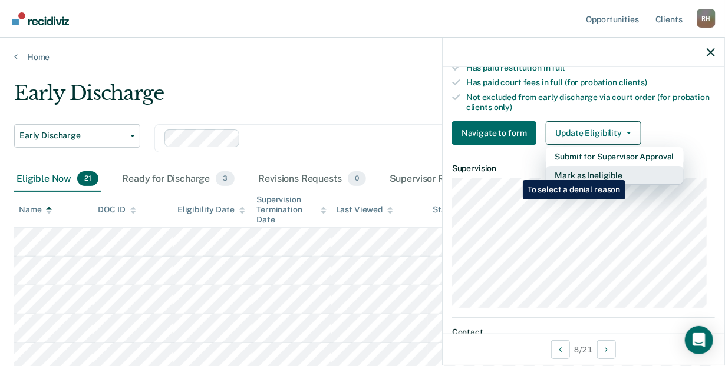
click at [627, 171] on button "Mark as Ineligible" at bounding box center [615, 175] width 138 height 19
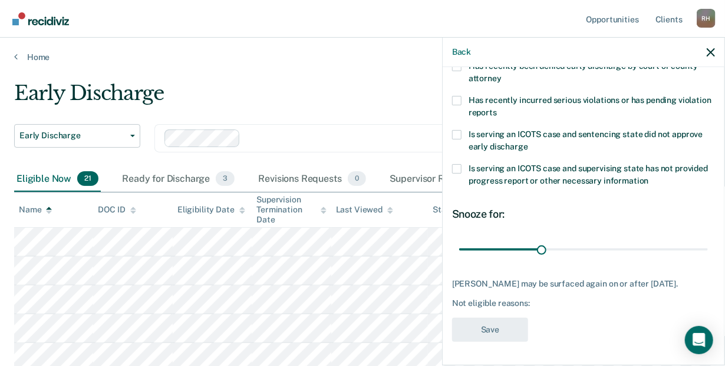
scroll to position [224, 0]
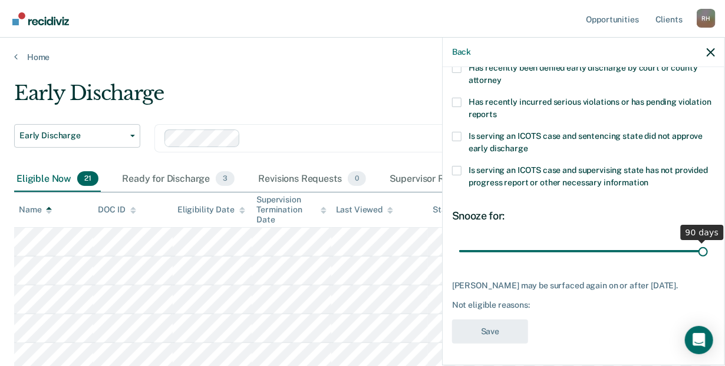
drag, startPoint x: 537, startPoint y: 250, endPoint x: 709, endPoint y: 244, distance: 172.1
type input "90"
click at [708, 244] on input "range" at bounding box center [583, 252] width 249 height 21
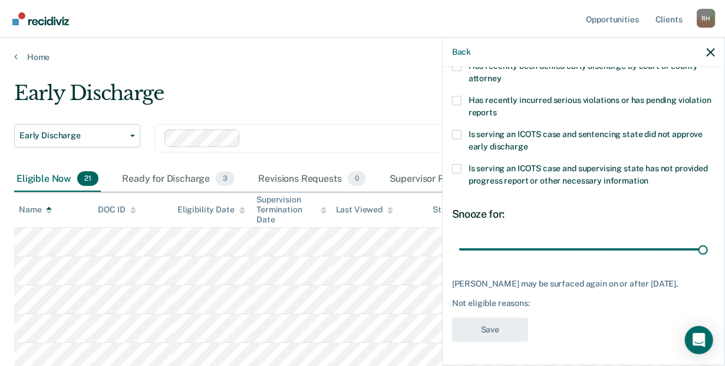
click at [461, 96] on span at bounding box center [456, 100] width 9 height 9
click at [497, 108] on input "Has recently incurred serious violations or has pending violation reports" at bounding box center [497, 108] width 0 height 0
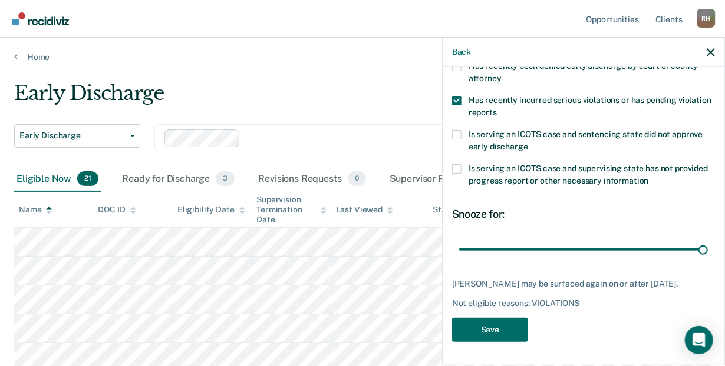
click at [461, 96] on span at bounding box center [456, 100] width 9 height 9
click at [497, 108] on input "Has recently incurred serious violations or has pending violation reports" at bounding box center [497, 108] width 0 height 0
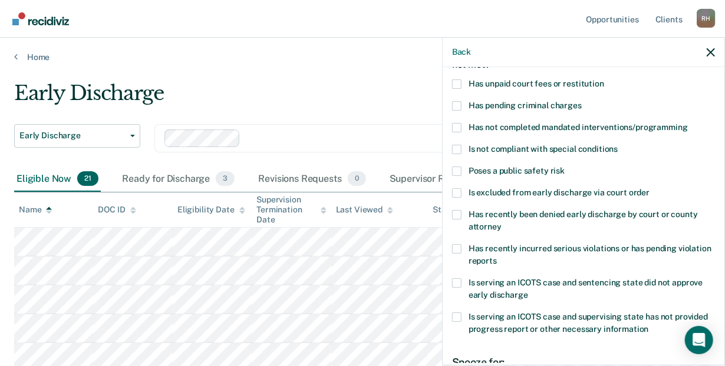
scroll to position [72, 0]
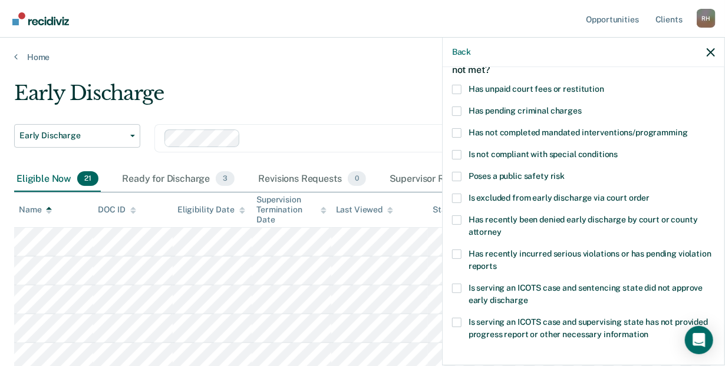
click at [454, 130] on span at bounding box center [456, 132] width 9 height 9
click at [688, 128] on input "Has not completed mandated interventions/programming" at bounding box center [688, 128] width 0 height 0
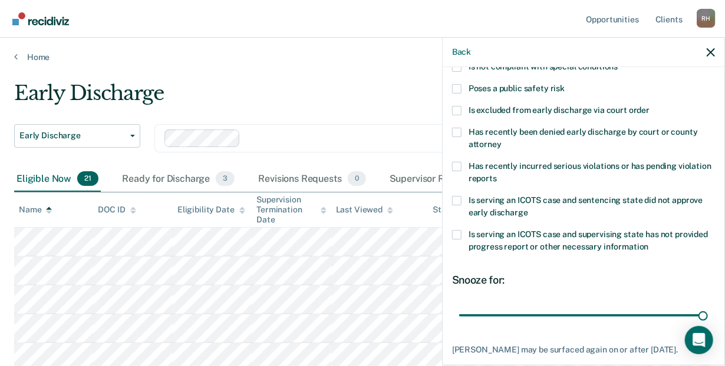
scroll to position [234, 0]
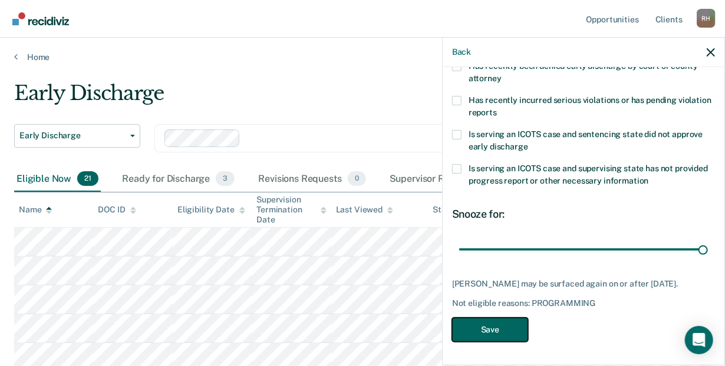
click at [498, 333] on button "Save" at bounding box center [490, 330] width 76 height 24
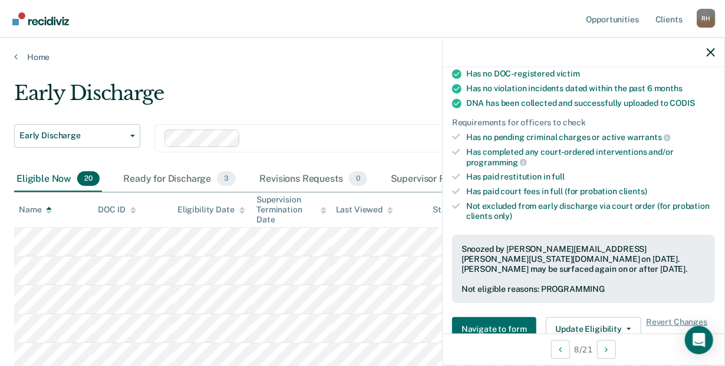
click at [711, 47] on button "button" at bounding box center [710, 52] width 8 height 10
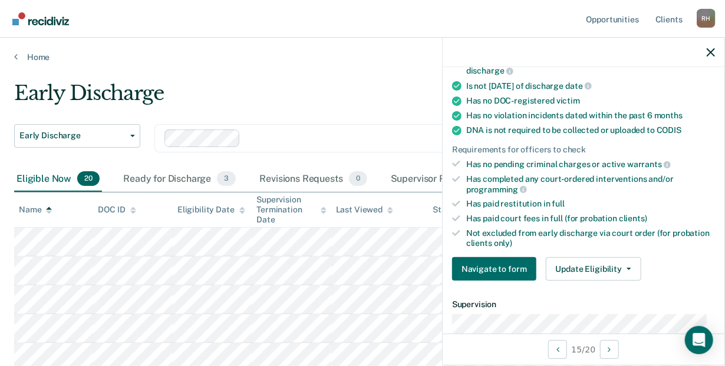
scroll to position [204, 0]
